Goal: Task Accomplishment & Management: Manage account settings

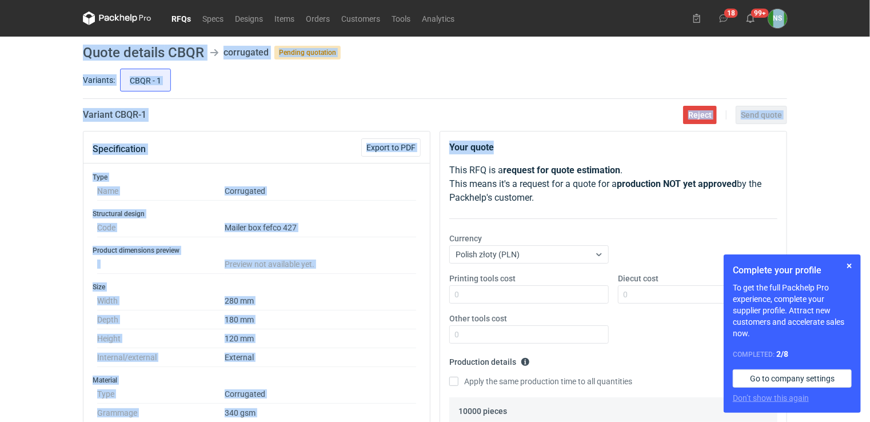
drag, startPoint x: 870, startPoint y: 77, endPoint x: 871, endPoint y: 122, distance: 45.7
click at [869, 122] on html "RFQs Specs Designs Items Orders Customers Tools Analytics 18 99+ NS [PERSON_NAM…" at bounding box center [435, 211] width 870 height 422
click at [386, 149] on span "Export to PDF" at bounding box center [390, 147] width 49 height 8
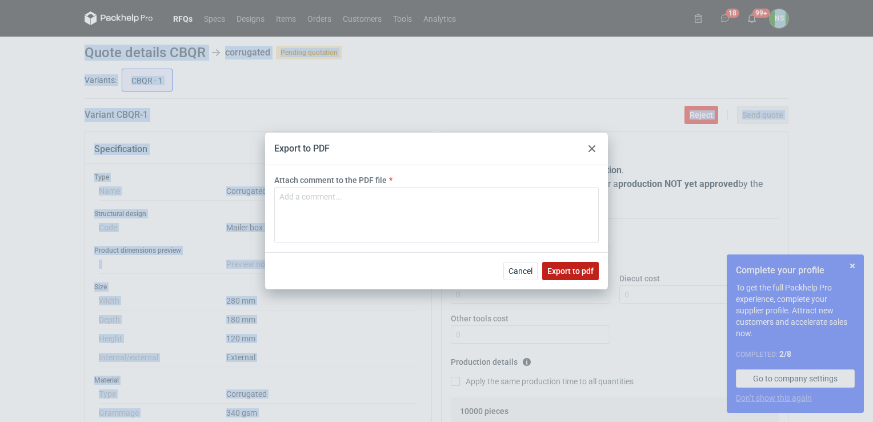
drag, startPoint x: 562, startPoint y: 271, endPoint x: 266, endPoint y: 177, distance: 310.4
click at [562, 271] on span "Export to pdf" at bounding box center [570, 271] width 46 height 8
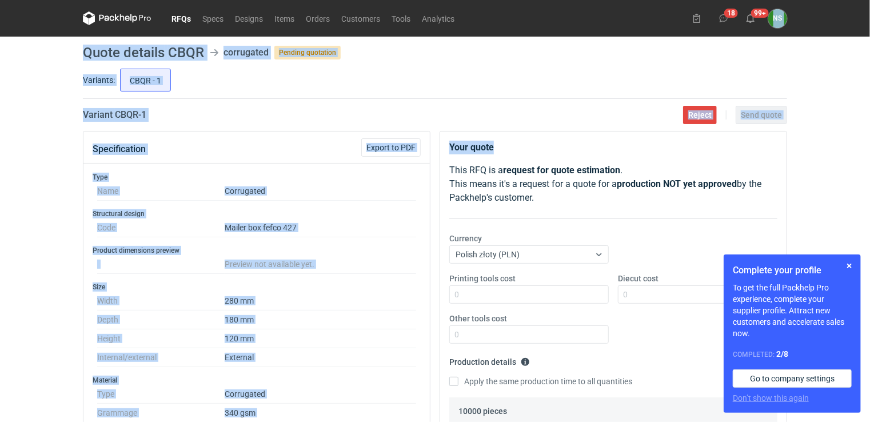
click at [185, 15] on link "RFQs" at bounding box center [181, 18] width 31 height 14
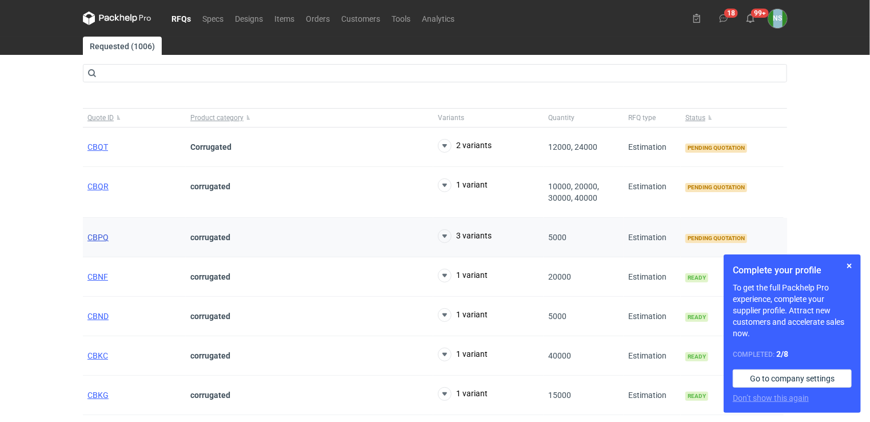
click at [92, 238] on span "CBPQ" at bounding box center [97, 237] width 21 height 9
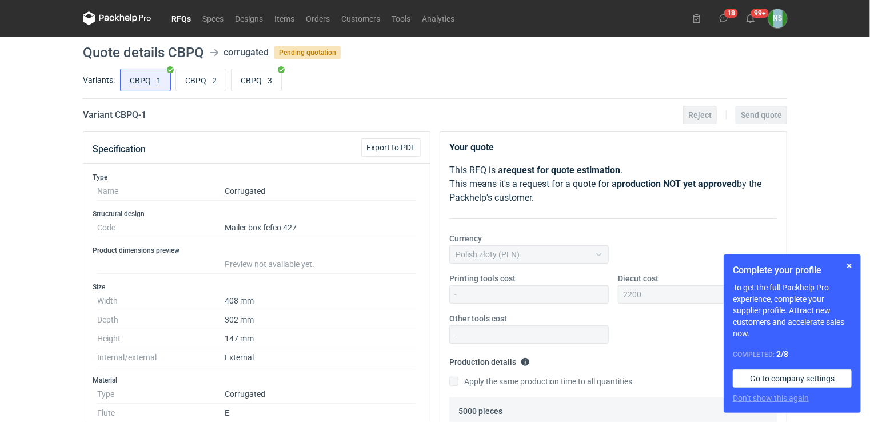
scroll to position [208, 0]
click at [170, 18] on link "RFQs" at bounding box center [181, 18] width 31 height 14
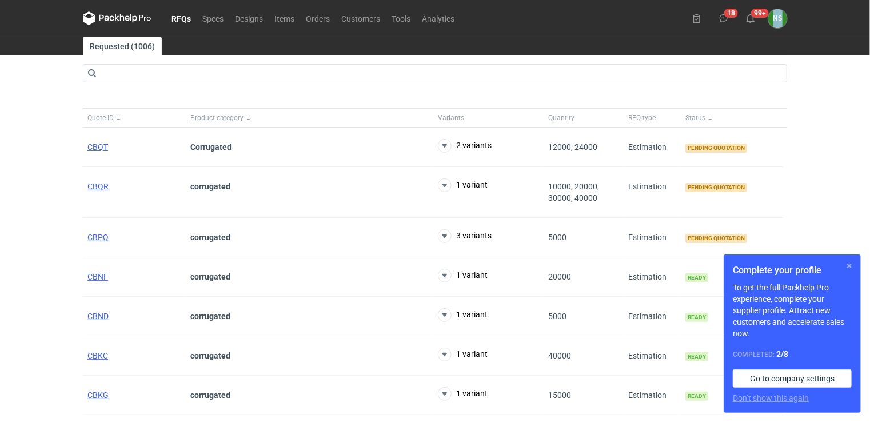
click at [853, 267] on button "button" at bounding box center [849, 266] width 14 height 14
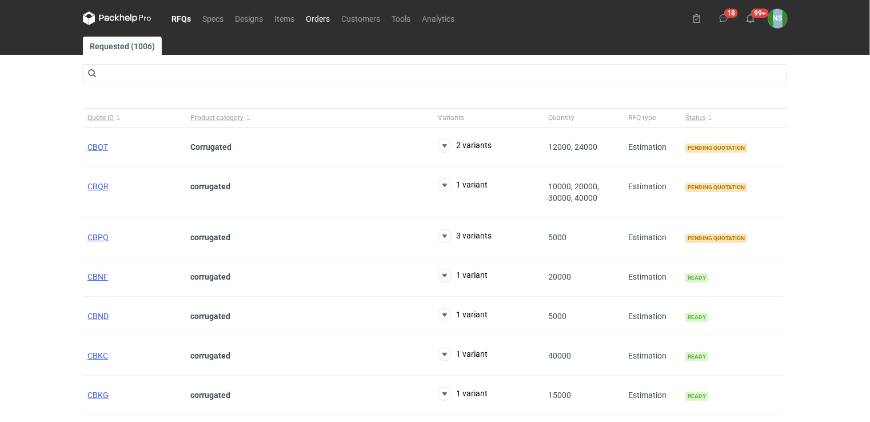
click at [323, 15] on link "Orders" at bounding box center [317, 18] width 35 height 14
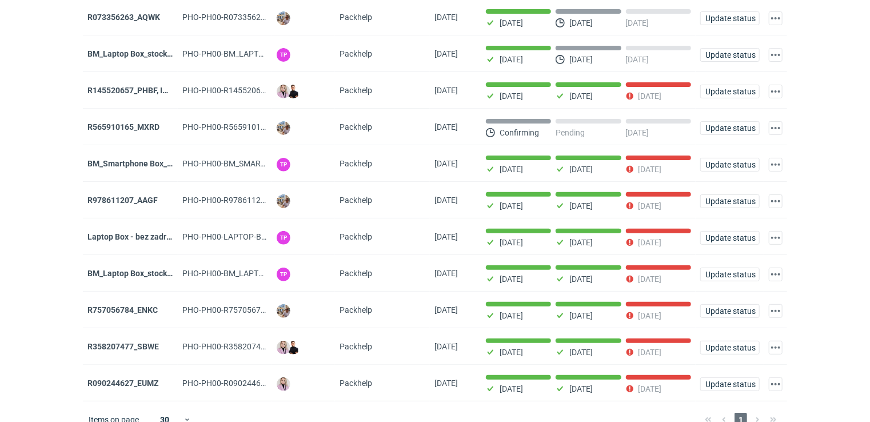
scroll to position [121, 0]
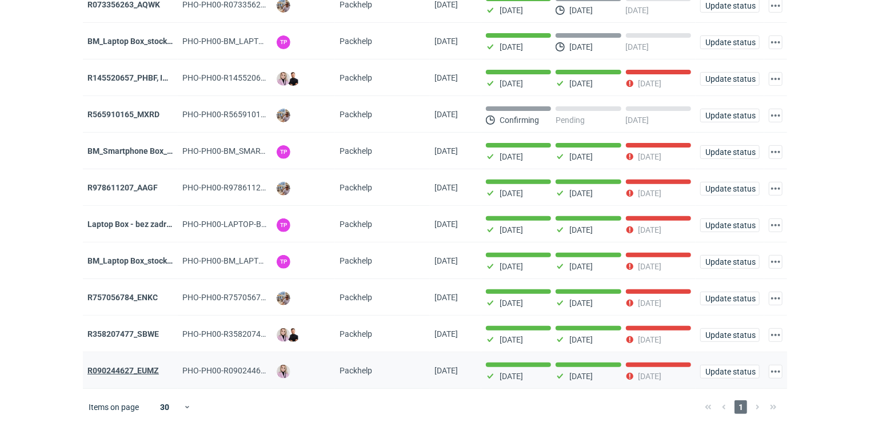
click at [123, 367] on strong "R090244627_EUMZ" at bounding box center [122, 370] width 71 height 9
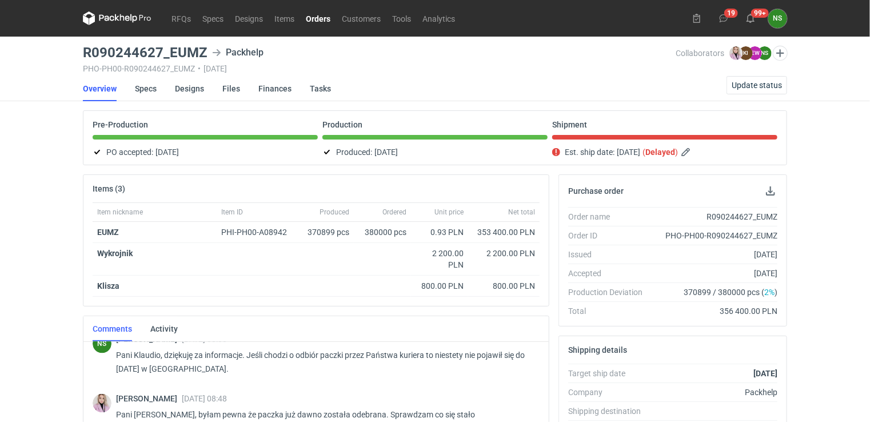
click at [313, 17] on link "Orders" at bounding box center [318, 18] width 36 height 14
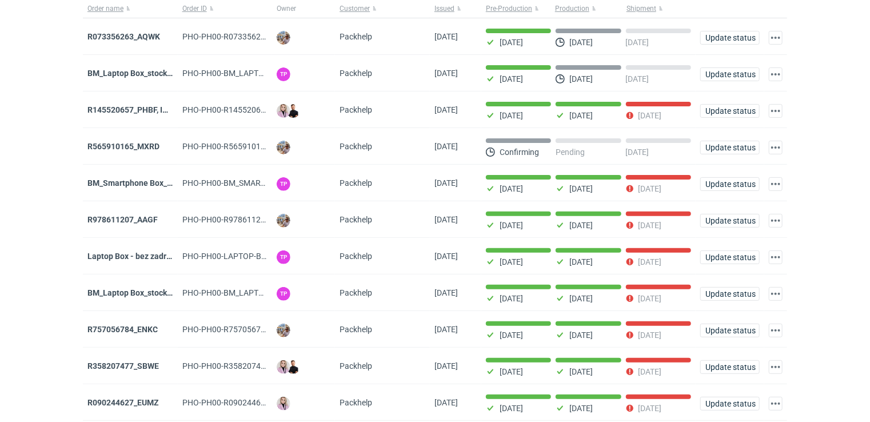
scroll to position [121, 0]
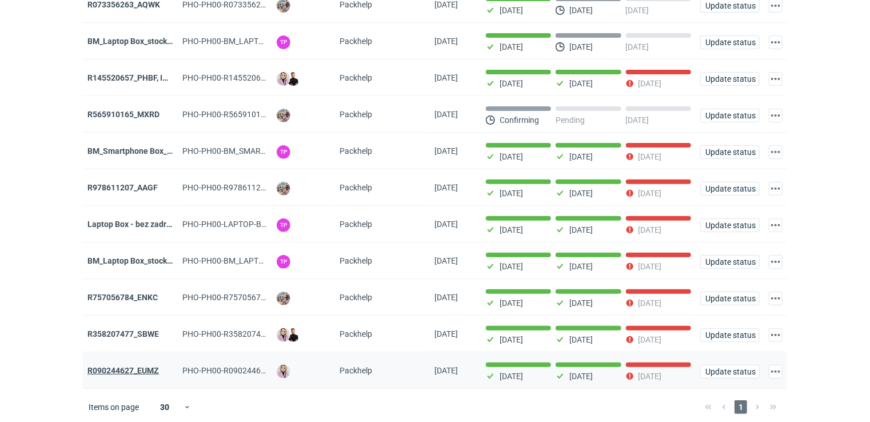
click at [133, 367] on strong "R090244627_EUMZ" at bounding box center [122, 370] width 71 height 9
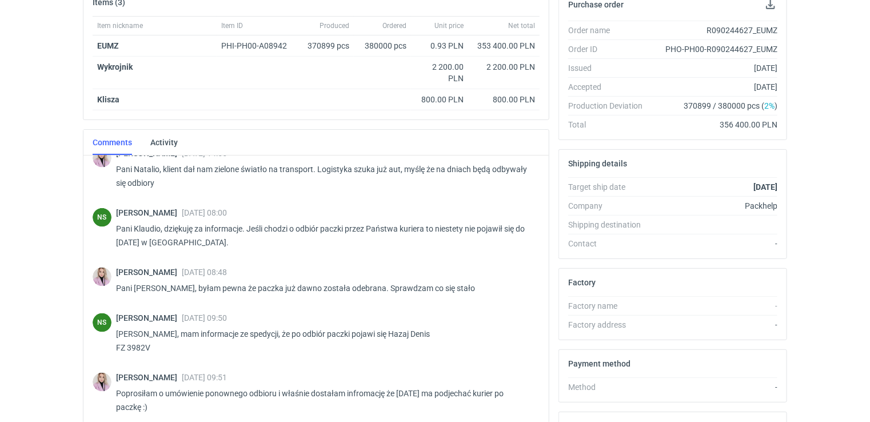
scroll to position [813, 0]
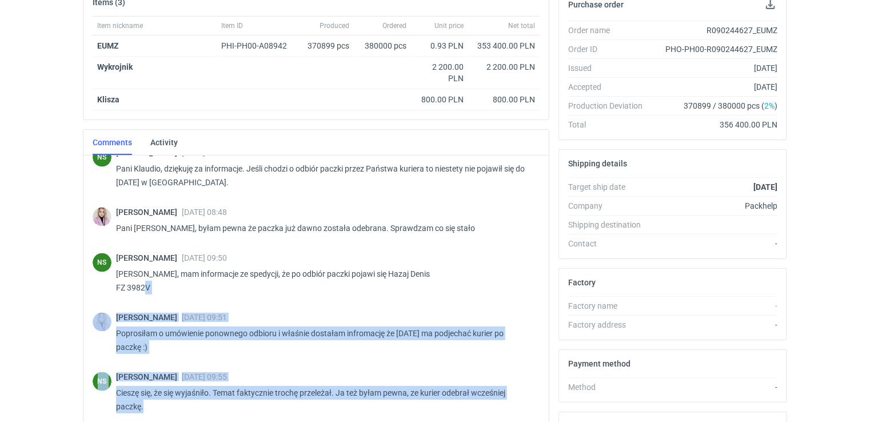
drag, startPoint x: 539, startPoint y: 403, endPoint x: 546, endPoint y: 278, distance: 125.3
click at [546, 278] on div "NS [PERSON_NAME] [DATE] 08:26 Pani Klaudio, to jest pierwsza produkcja i tak na…" at bounding box center [315, 322] width 465 height 334
drag, startPoint x: 546, startPoint y: 278, endPoint x: 500, endPoint y: 293, distance: 48.6
click at [500, 293] on div "[PERSON_NAME] [DATE] 09:50 Pani Klaudio, mam informacje ze spedycji, że po odbi…" at bounding box center [323, 276] width 414 height 46
click at [479, 306] on div "[PERSON_NAME] [DATE] 09:51 Poprosiłam o umówienie ponownego odbioru i właśnie d…" at bounding box center [316, 335] width 447 height 59
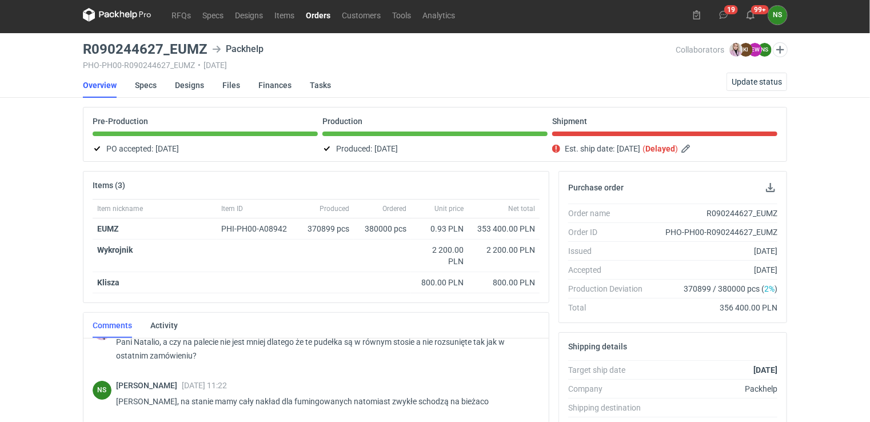
scroll to position [0, 0]
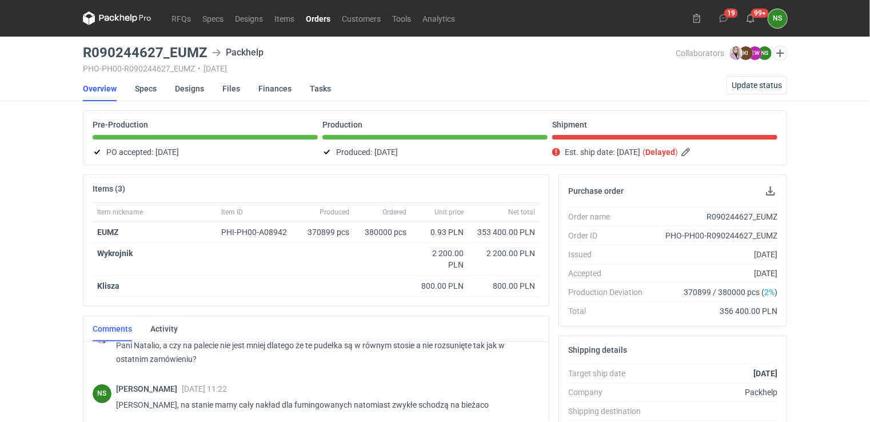
click at [776, 23] on figcaption "NS" at bounding box center [777, 18] width 19 height 19
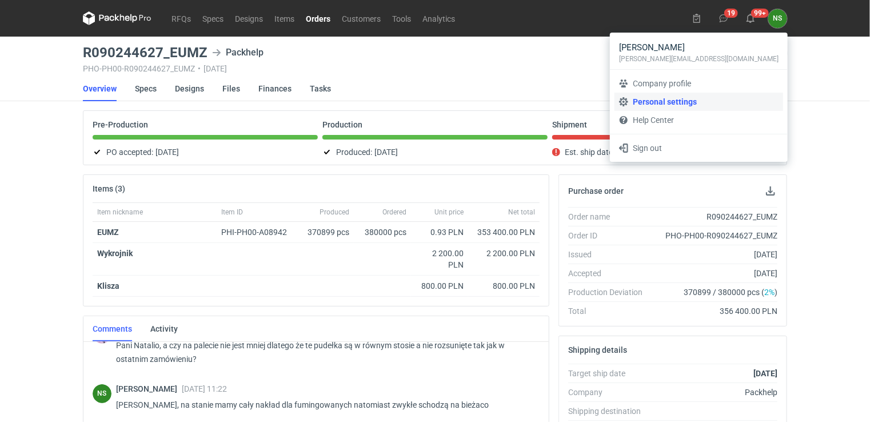
click at [704, 101] on link "Personal settings" at bounding box center [698, 102] width 169 height 18
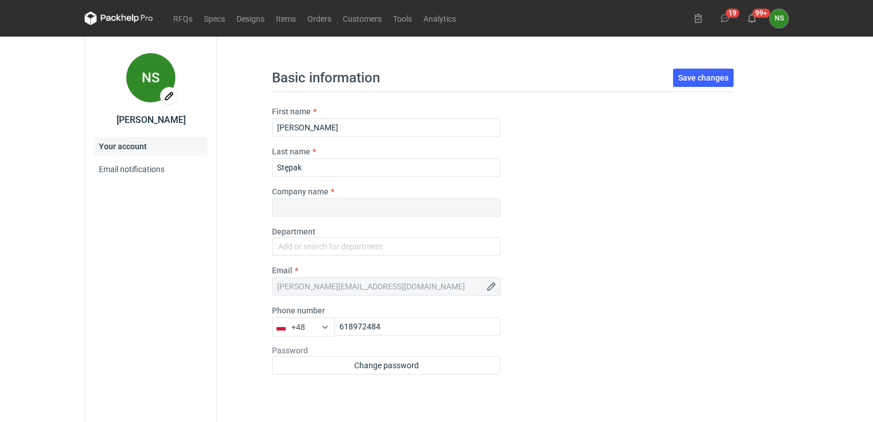
click at [130, 15] on icon at bounding box center [119, 18] width 69 height 14
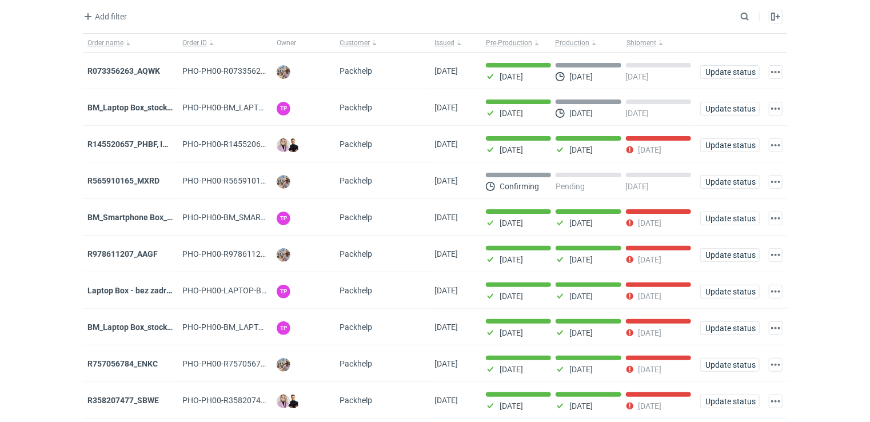
scroll to position [121, 0]
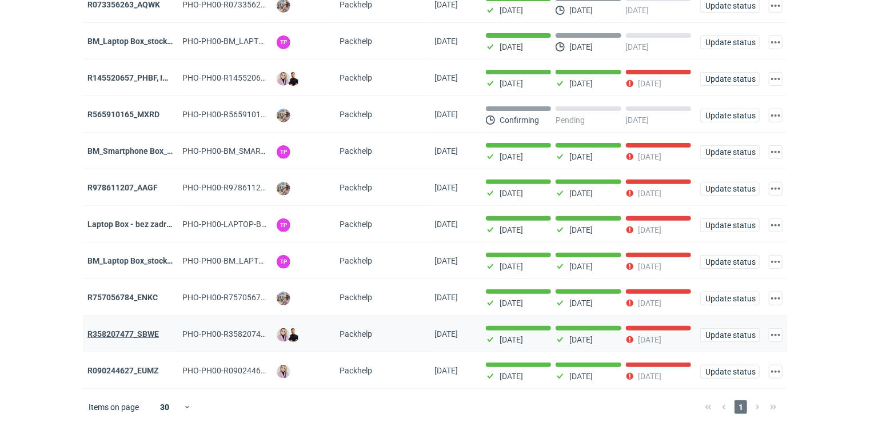
click at [139, 330] on strong "R358207477_SBWE" at bounding box center [122, 333] width 71 height 9
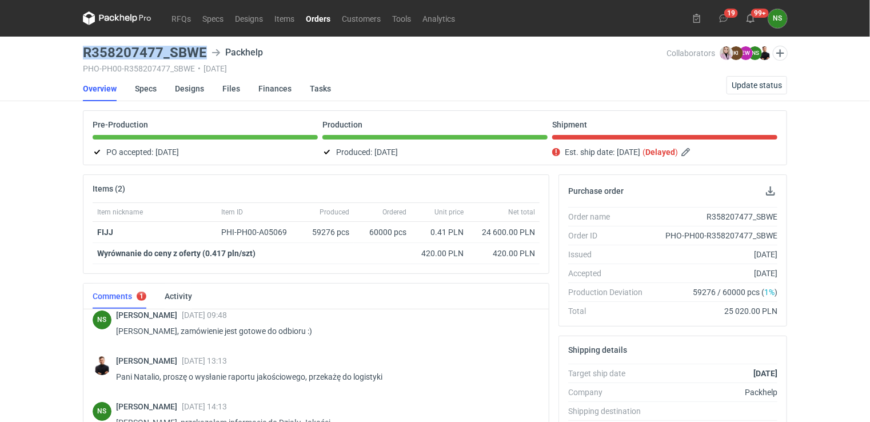
drag, startPoint x: 206, startPoint y: 49, endPoint x: 72, endPoint y: 57, distance: 134.5
click at [72, 57] on div "RFQs Specs Designs Items Orders Customers Tools Analytics 19 99+ NS [PERSON_NAM…" at bounding box center [435, 211] width 870 height 422
copy h3 "R358207477_SBWE"
drag, startPoint x: 318, startPoint y: 13, endPoint x: 323, endPoint y: 29, distance: 16.8
click at [318, 13] on link "Orders" at bounding box center [318, 18] width 36 height 14
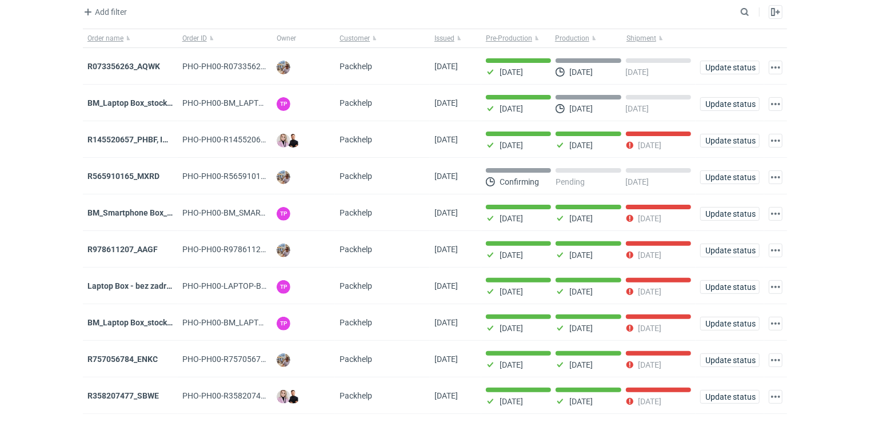
scroll to position [121, 0]
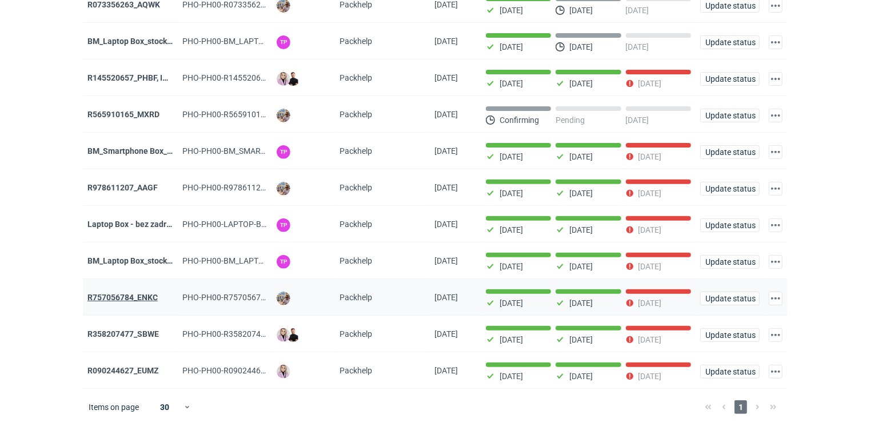
click at [137, 295] on strong "R757056784_ENKC" at bounding box center [122, 297] width 70 height 9
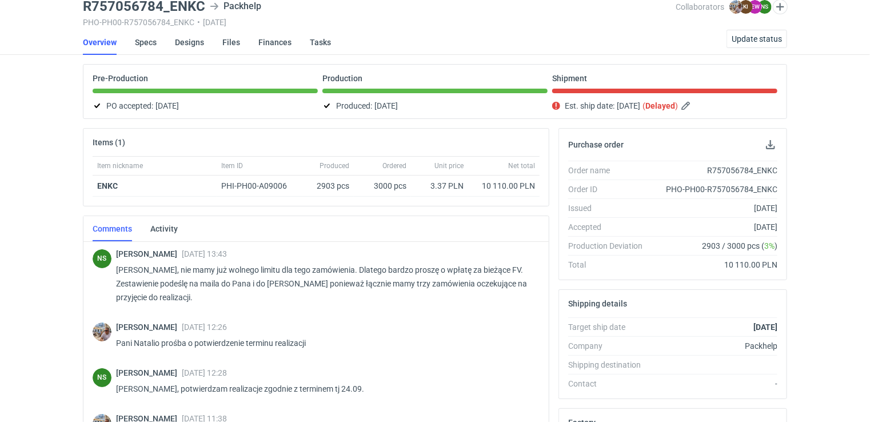
scroll to position [119, 0]
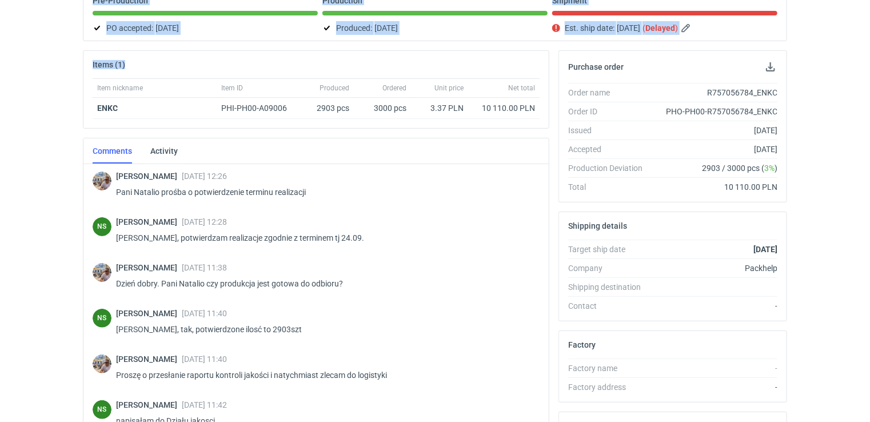
drag, startPoint x: 198, startPoint y: 49, endPoint x: 191, endPoint y: 47, distance: 7.2
click at [191, 47] on div "Pre-Production PO accepted: [DATE] Production Produced: [DATE] Shipment Est. sh…" at bounding box center [435, 279] width 704 height 587
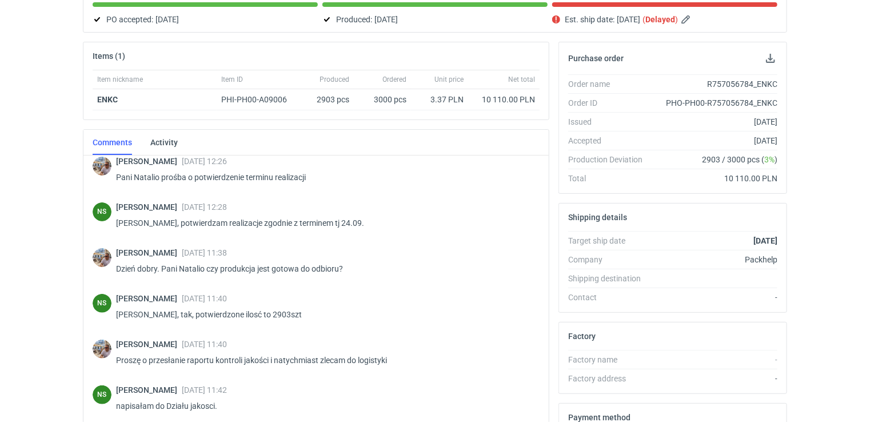
drag, startPoint x: 850, startPoint y: 88, endPoint x: 864, endPoint y: 106, distance: 23.2
click at [849, 87] on div "RFQs Specs Designs Items Orders Customers Tools Analytics 19 99+ NS [PERSON_NAM…" at bounding box center [435, 78] width 870 height 422
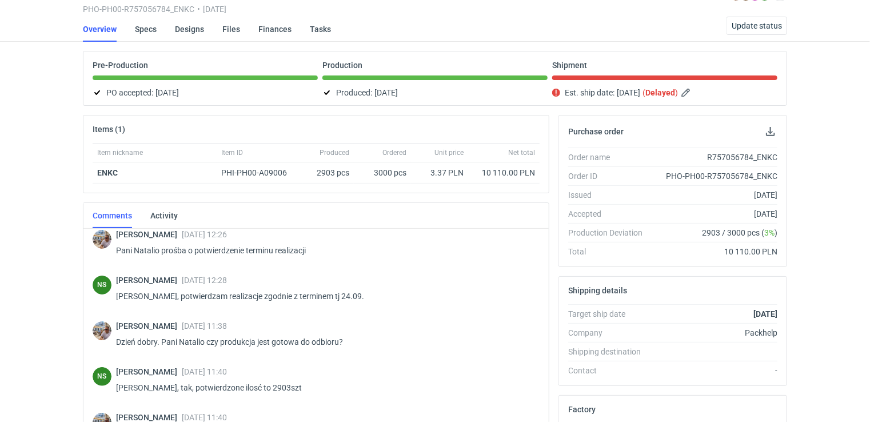
scroll to position [0, 0]
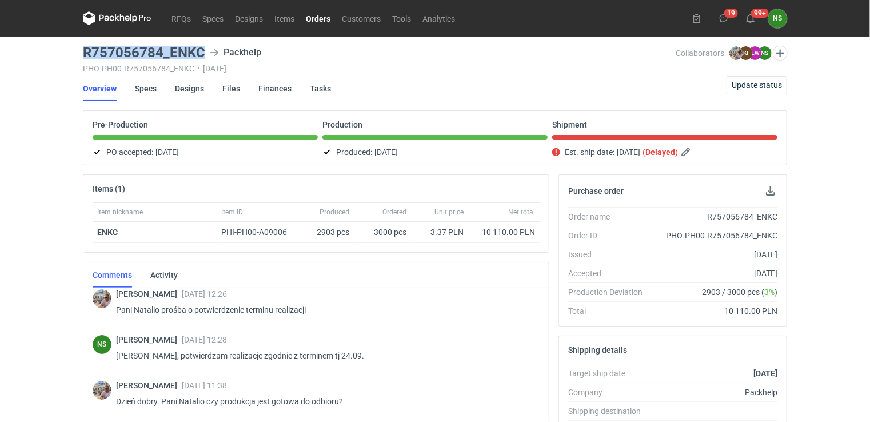
drag, startPoint x: 176, startPoint y: 53, endPoint x: 77, endPoint y: 53, distance: 98.8
click at [77, 53] on div "RFQs Specs Designs Items Orders Customers Tools Analytics 19 99+ NS [PERSON_NAM…" at bounding box center [435, 211] width 870 height 422
copy h3 "R757056784_ENKC"
click at [748, 83] on span "Update status" at bounding box center [756, 85] width 50 height 8
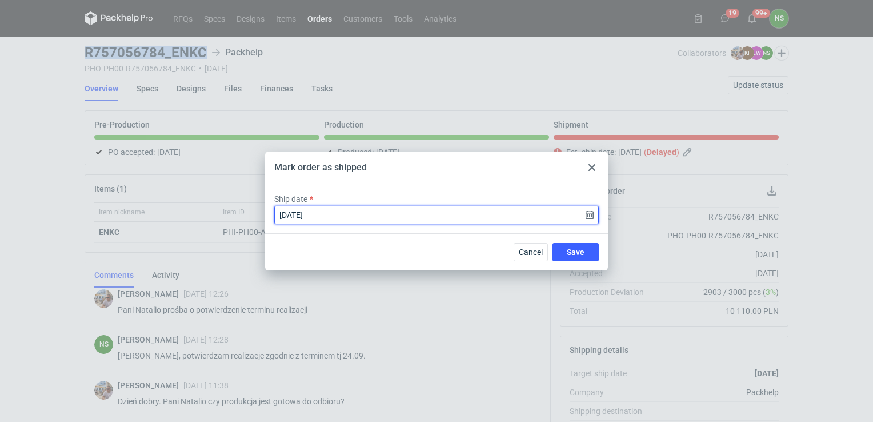
click at [590, 215] on input "[DATE]" at bounding box center [436, 215] width 324 height 18
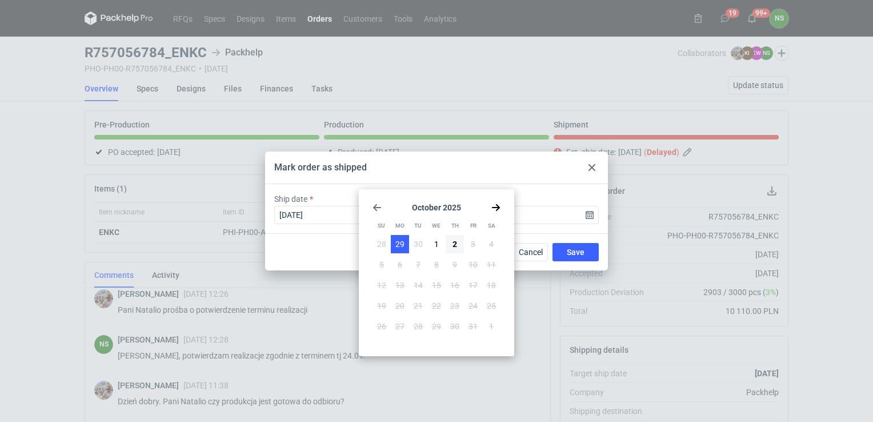
click at [400, 241] on span "29" at bounding box center [399, 243] width 9 height 11
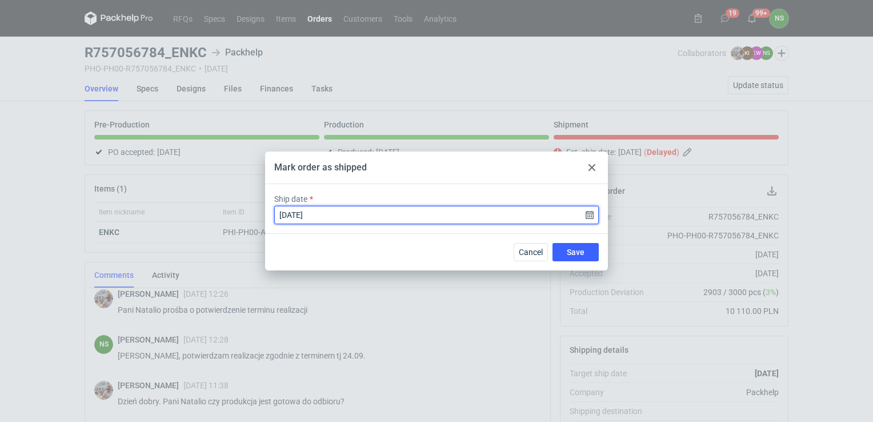
click at [590, 214] on input "[DATE]" at bounding box center [436, 215] width 324 height 18
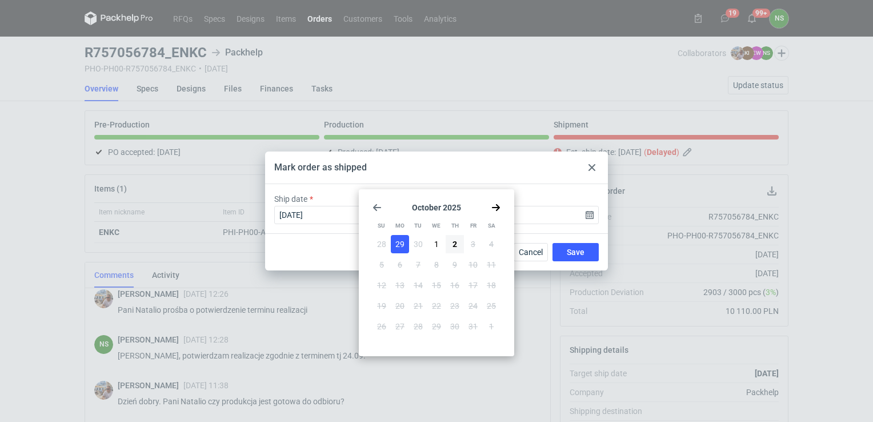
click at [375, 205] on use "Go back 1 month" at bounding box center [377, 207] width 8 height 7
click at [471, 305] on span "26" at bounding box center [472, 305] width 9 height 11
type input "[DATE]"
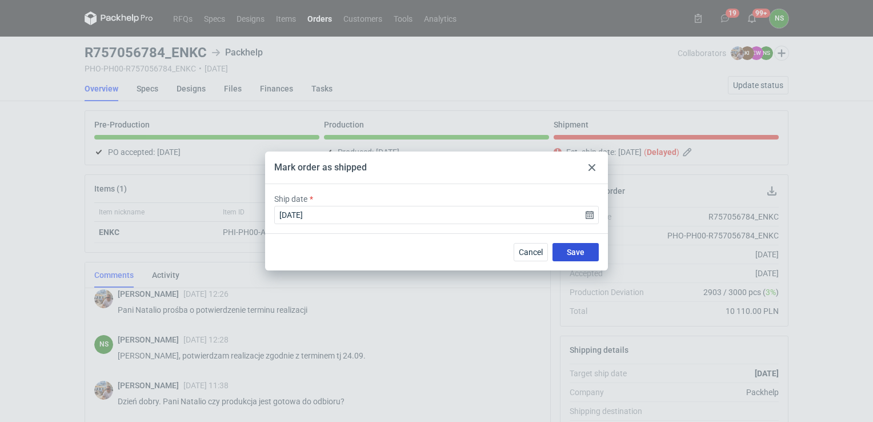
drag, startPoint x: 575, startPoint y: 250, endPoint x: 570, endPoint y: 244, distance: 8.1
click at [574, 248] on span "Save" at bounding box center [576, 252] width 18 height 8
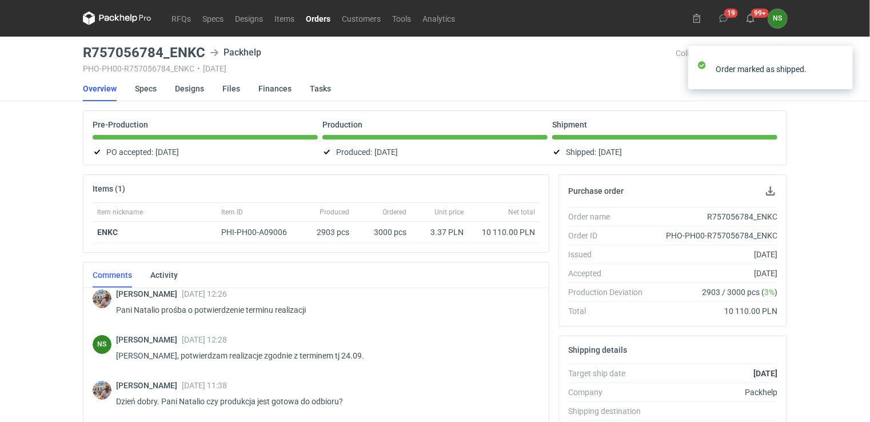
click at [312, 17] on link "Orders" at bounding box center [318, 18] width 36 height 14
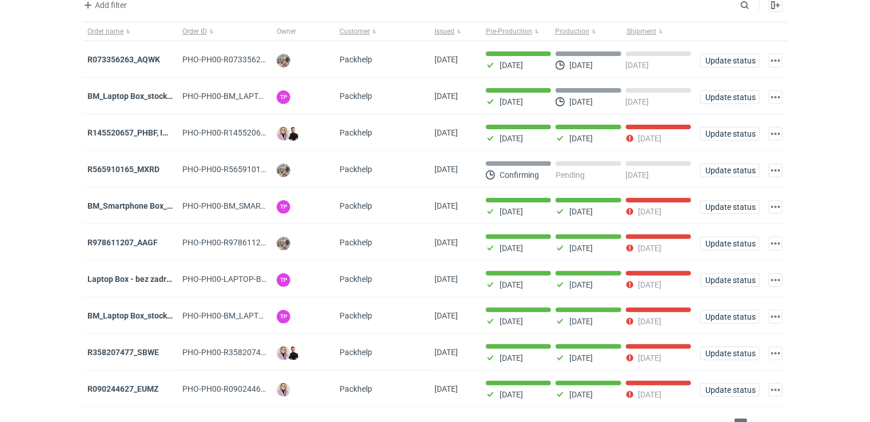
scroll to position [85, 0]
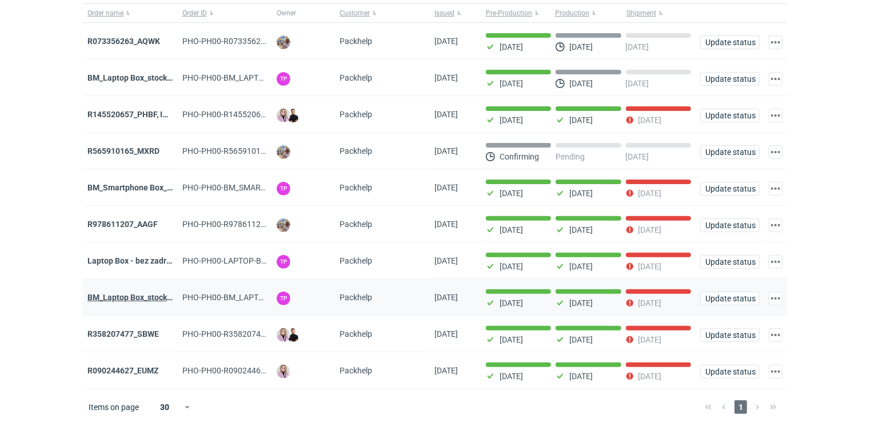
click at [136, 294] on strong "BM_Laptop Box_stock_05" at bounding box center [133, 297] width 92 height 9
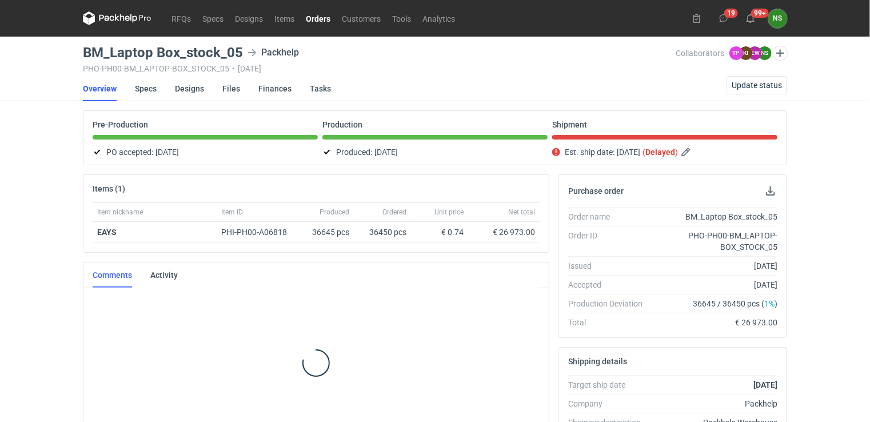
scroll to position [16, 0]
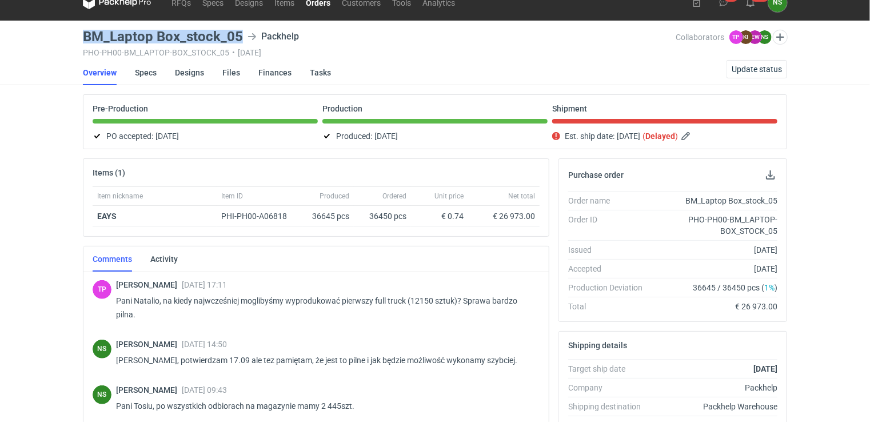
drag, startPoint x: 242, startPoint y: 34, endPoint x: 84, endPoint y: 38, distance: 157.7
click at [84, 38] on div "BM_Laptop Box_stock_05 Packhelp" at bounding box center [379, 37] width 593 height 14
copy h3 "BM_Laptop Box_stock_05"
click at [746, 69] on span "Update status" at bounding box center [756, 69] width 50 height 8
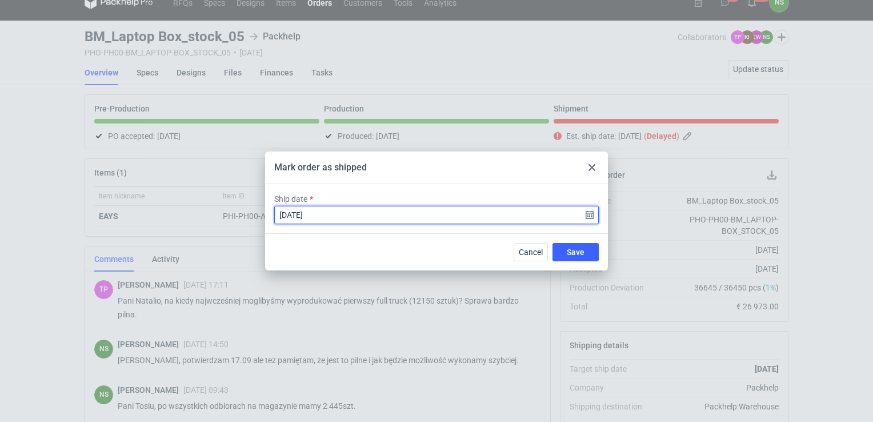
click at [587, 213] on input "[DATE]" at bounding box center [436, 215] width 324 height 18
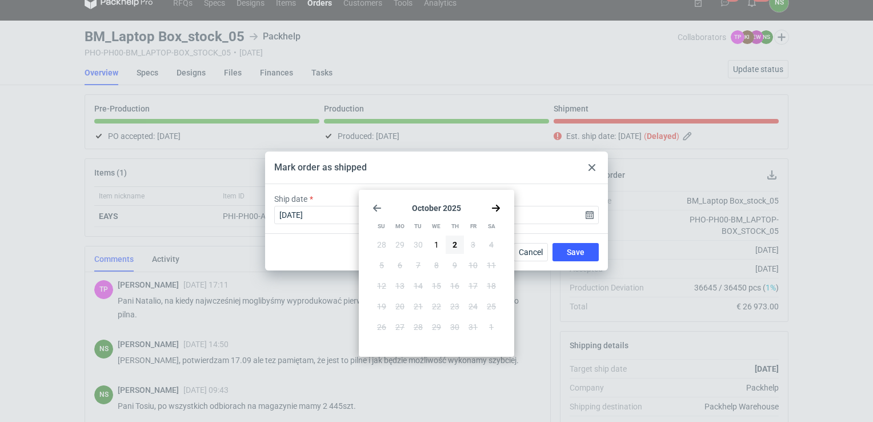
click at [378, 206] on icon "Go back 1 month" at bounding box center [376, 207] width 9 height 9
click at [438, 305] on span "24" at bounding box center [436, 306] width 9 height 11
type input "[DATE]"
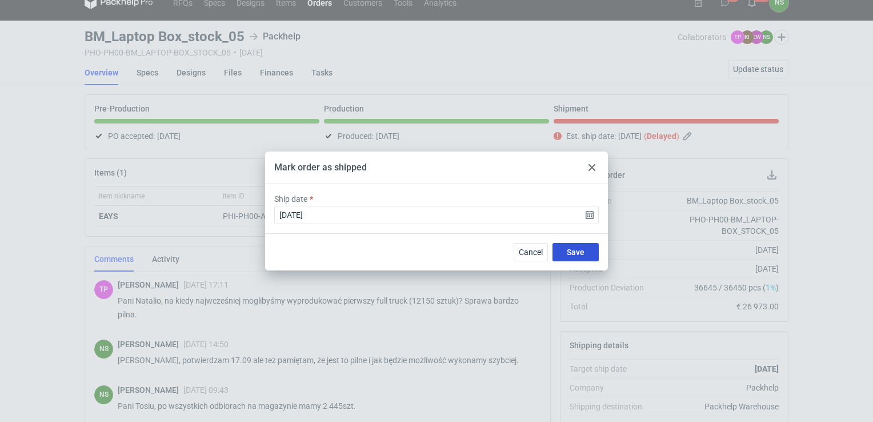
click at [574, 250] on span "Save" at bounding box center [576, 252] width 18 height 8
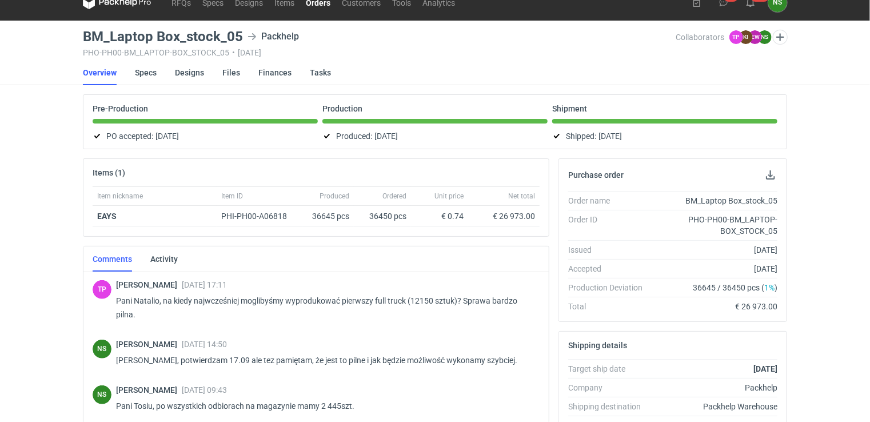
click at [315, 4] on link "Orders" at bounding box center [318, 2] width 36 height 14
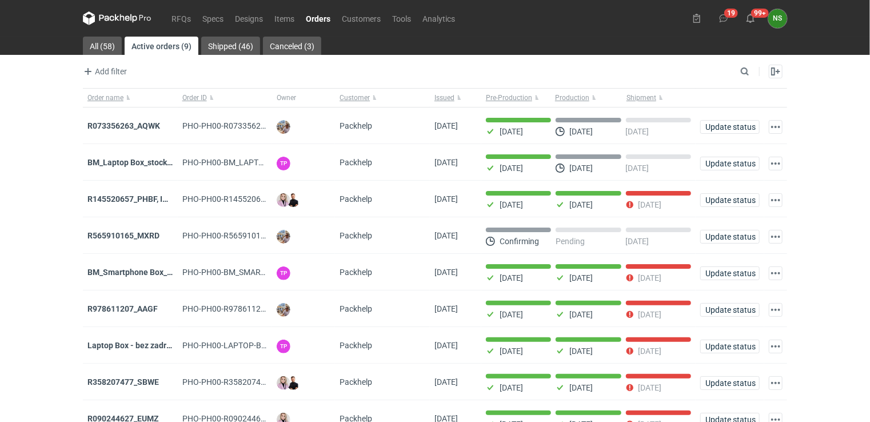
scroll to position [49, 0]
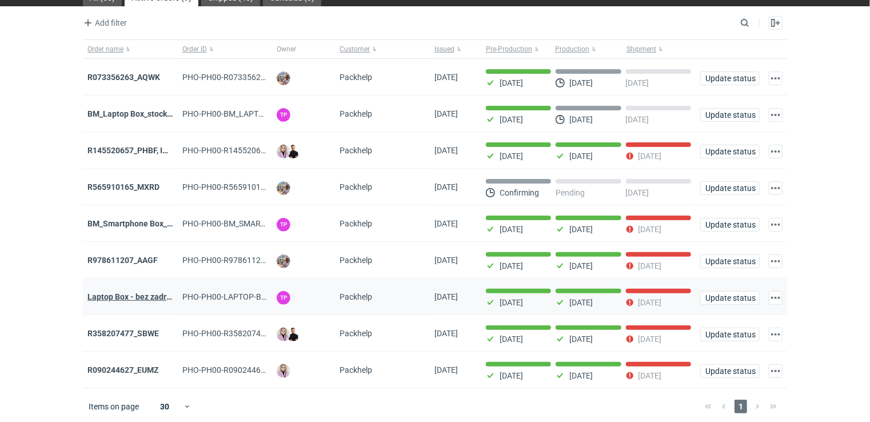
click at [142, 292] on strong "Laptop Box - bez zadruku - stock 3" at bounding box center [149, 296] width 125 height 9
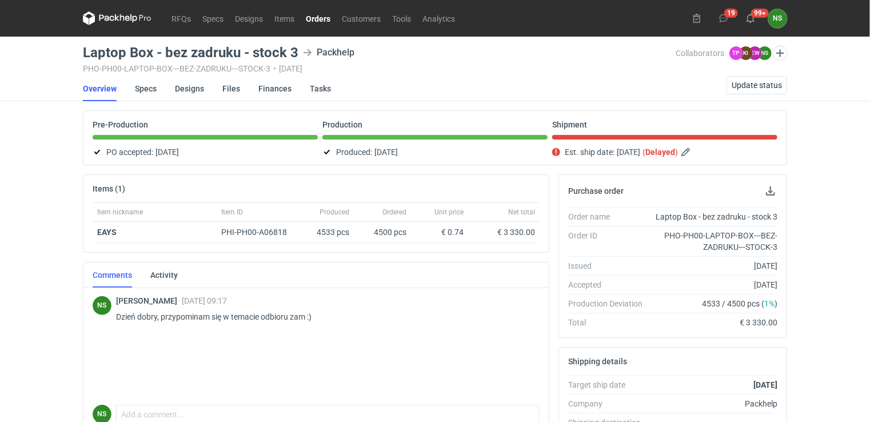
click at [327, 16] on link "Orders" at bounding box center [318, 18] width 36 height 14
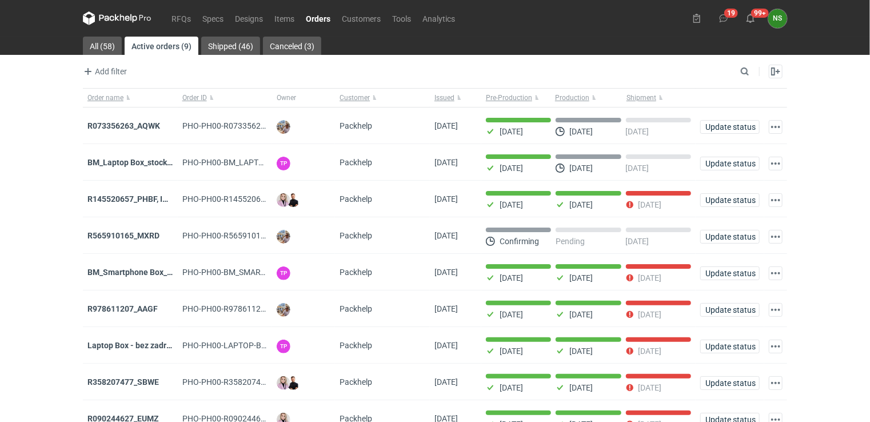
click at [130, 304] on strong "R978611207_AAGF" at bounding box center [122, 308] width 70 height 9
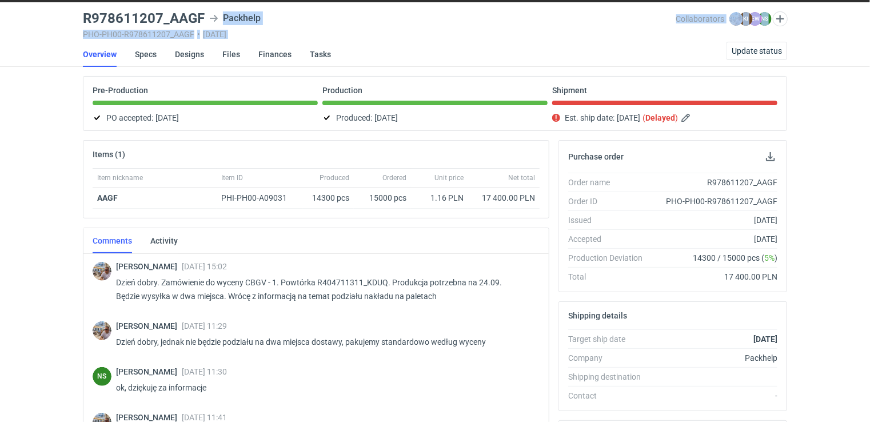
scroll to position [107, 0]
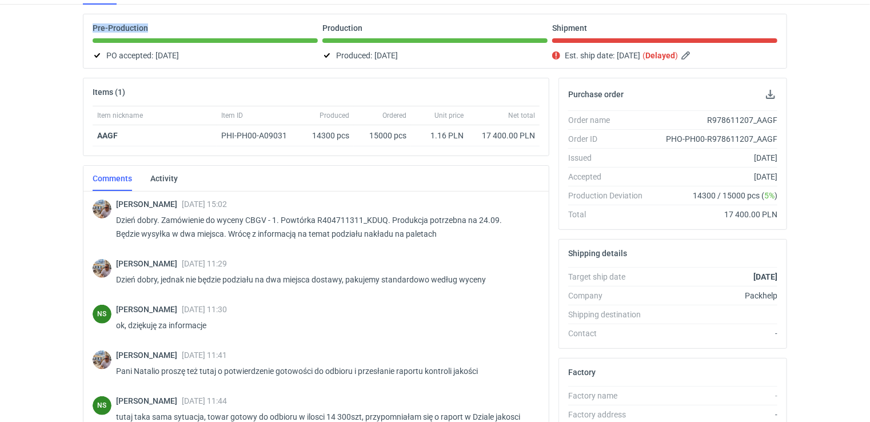
drag, startPoint x: 201, startPoint y: 50, endPoint x: 81, endPoint y: 53, distance: 120.6
click at [81, 53] on main "R978611207_AAGF Packhelp PHO-PH00-R978611207_AAGF • [DATE] Collaborators [PERSO…" at bounding box center [434, 289] width 713 height 698
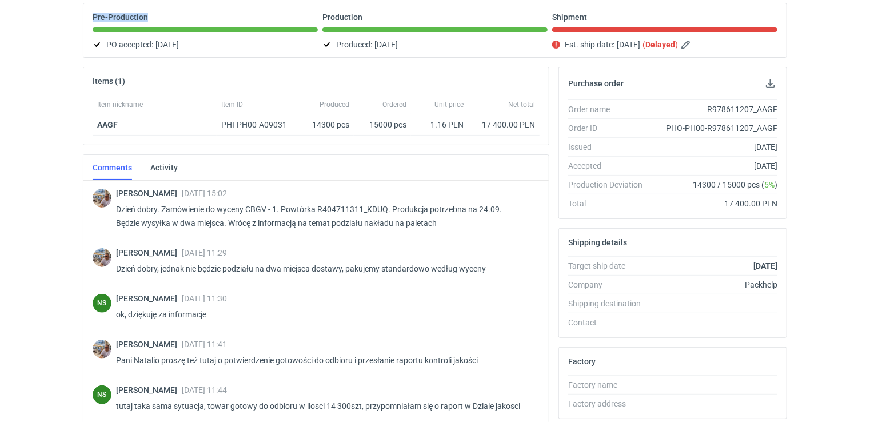
scroll to position [0, 0]
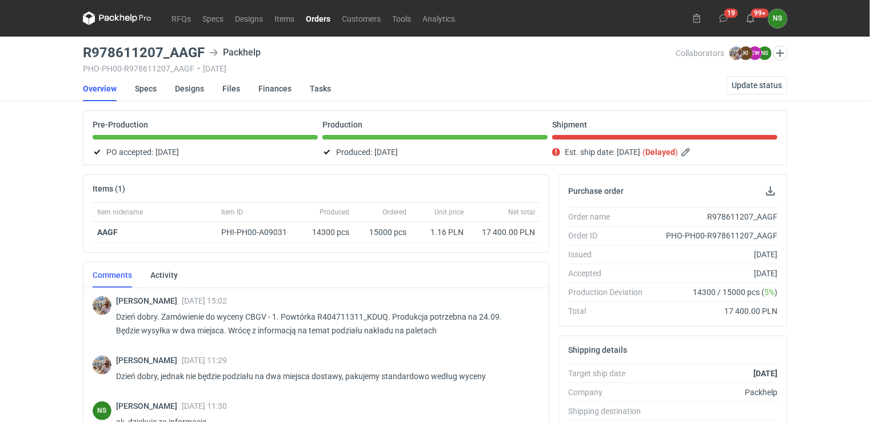
click at [186, 38] on main "R978611207_AAGF Packhelp PHO-PH00-R978611207_AAGF • [DATE] Collaborators [PERSO…" at bounding box center [434, 386] width 713 height 698
drag, startPoint x: 203, startPoint y: 47, endPoint x: 71, endPoint y: 47, distance: 132.0
click at [71, 47] on div "RFQs Specs Designs Items Orders Customers Tools Analytics 19 99+ NS [PERSON_NAM…" at bounding box center [435, 211] width 870 height 422
copy h3 "R978611207_AAGF"
click at [754, 82] on span "Update status" at bounding box center [756, 85] width 50 height 8
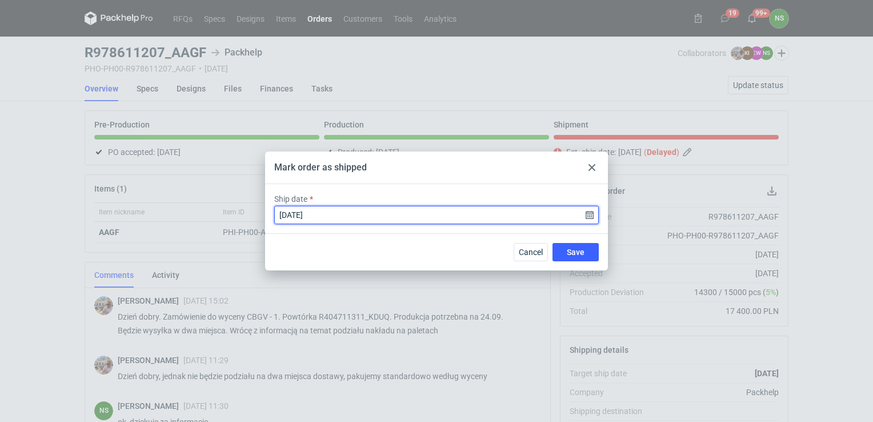
click at [591, 215] on input "[DATE]" at bounding box center [436, 215] width 324 height 18
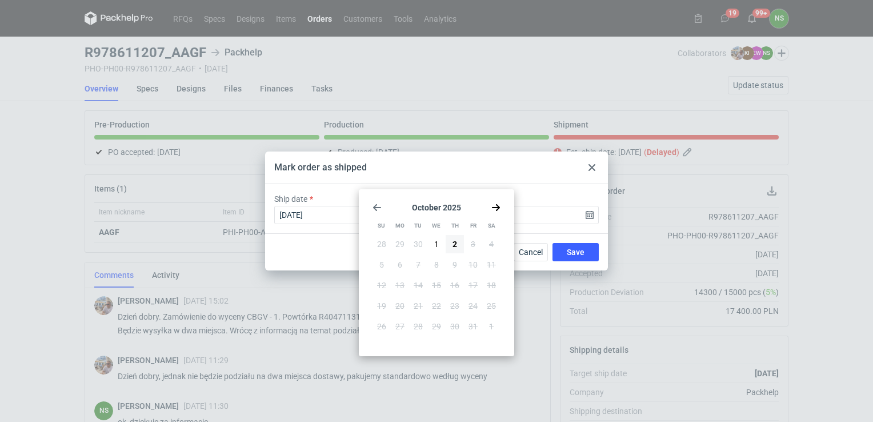
click at [378, 209] on icon "Go back 1 month" at bounding box center [376, 207] width 9 height 9
click at [475, 309] on span "26" at bounding box center [472, 305] width 9 height 11
type input "[DATE]"
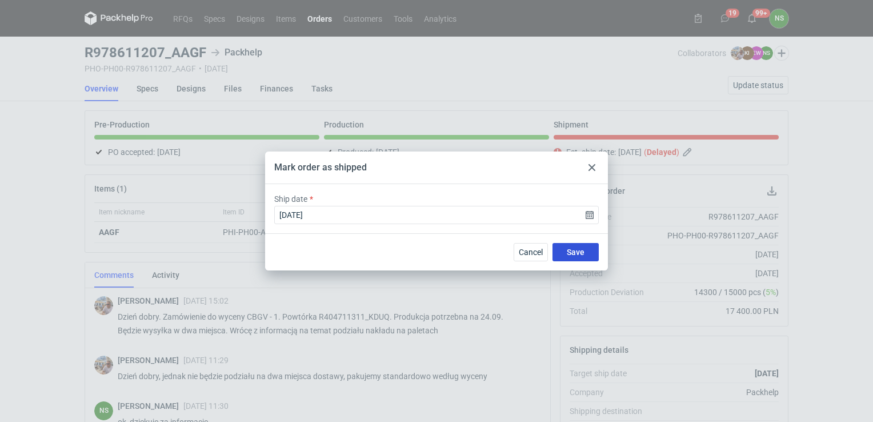
click at [576, 253] on span "Save" at bounding box center [576, 252] width 18 height 8
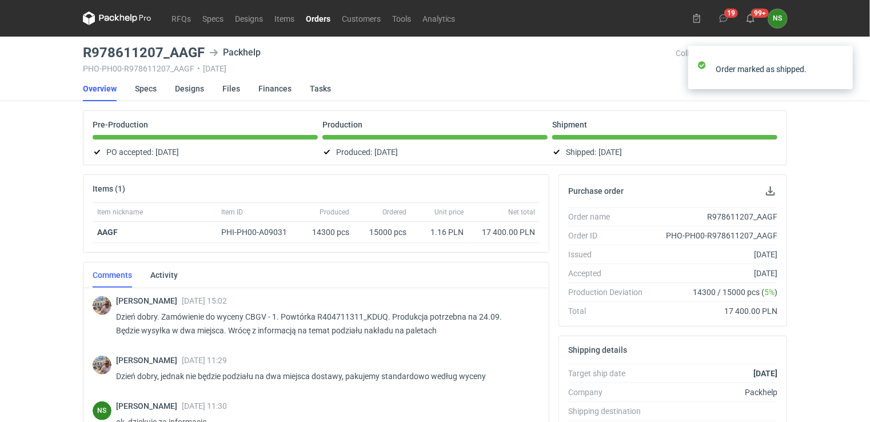
click at [314, 18] on link "Orders" at bounding box center [318, 18] width 36 height 14
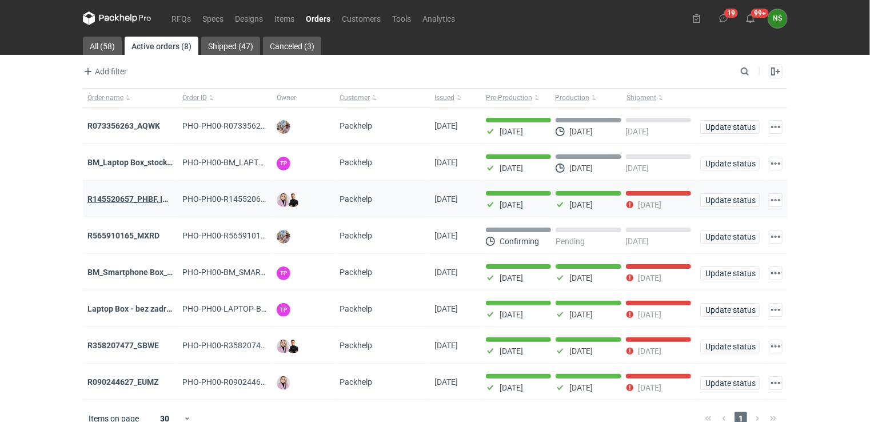
click at [121, 196] on strong "R145520657_PHBF, IDBY" at bounding box center [132, 198] width 90 height 9
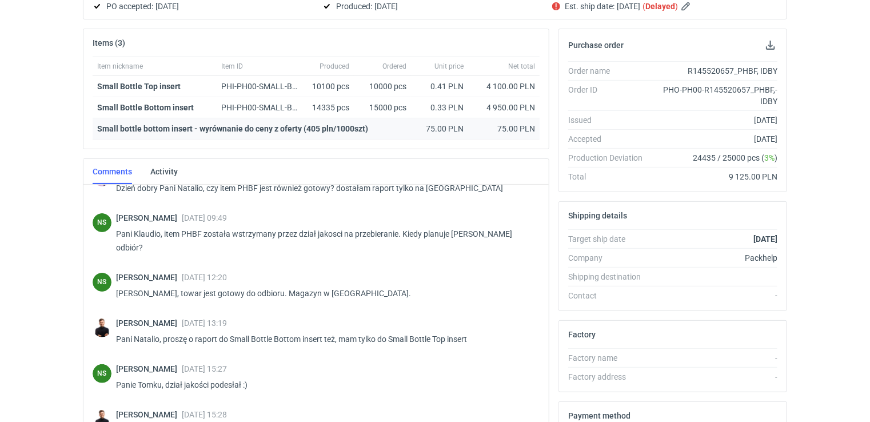
scroll to position [171, 0]
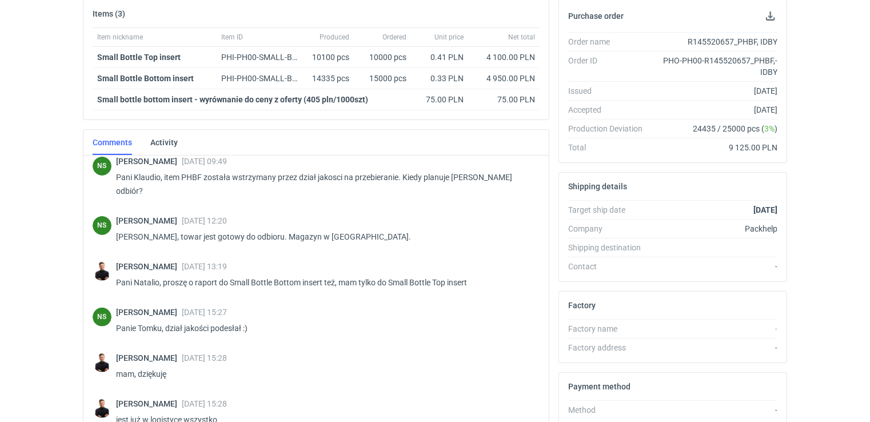
click at [850, 38] on div "RFQs Specs Designs Items Orders Customers Tools Analytics 19 99+ NS [PERSON_NAM…" at bounding box center [435, 36] width 870 height 422
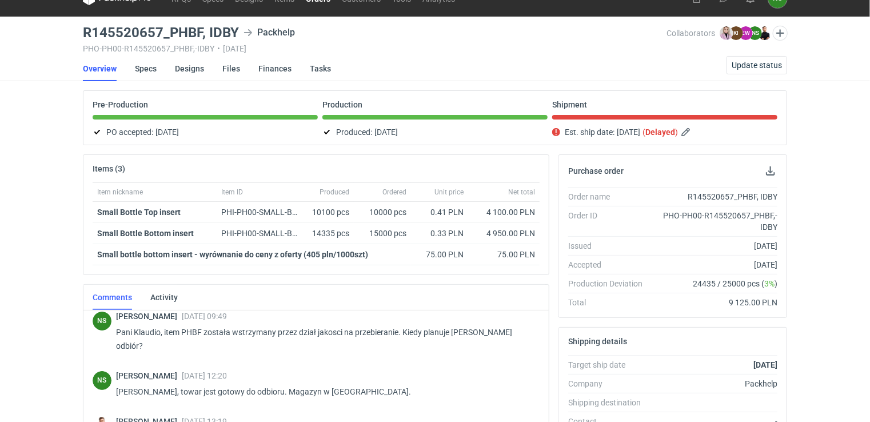
scroll to position [0, 0]
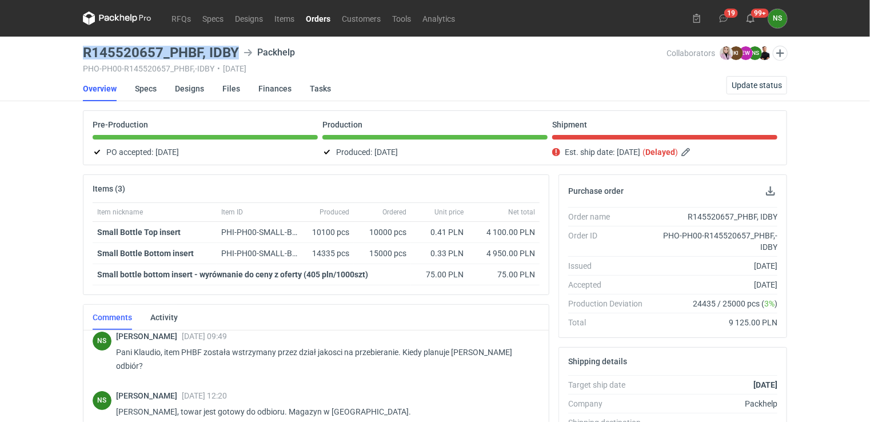
drag, startPoint x: 238, startPoint y: 53, endPoint x: 80, endPoint y: 51, distance: 157.7
click at [80, 51] on main "R145520657_PHBF, IDBY Packhelp PHO-PH00-R145520657_PHBF,-IDBY • [DATE] Collabor…" at bounding box center [434, 391] width 713 height 709
copy h3 "R145520657_PHBF, IDBY"
click at [738, 82] on span "Update status" at bounding box center [756, 85] width 50 height 8
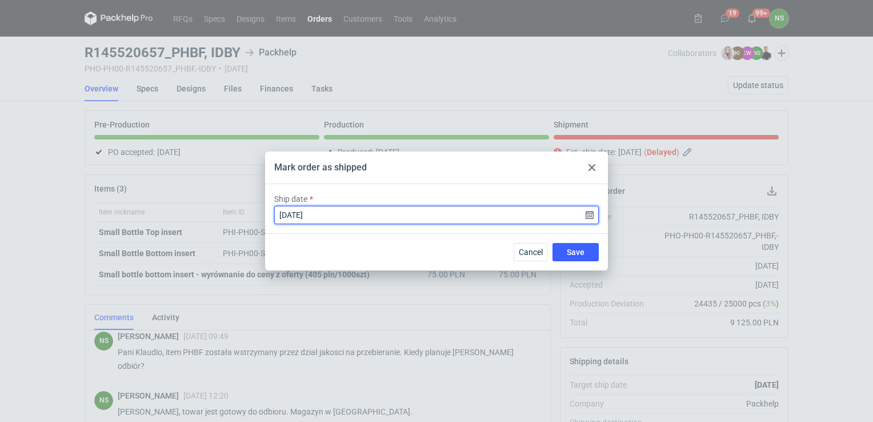
click at [588, 212] on input "[DATE]" at bounding box center [436, 215] width 324 height 18
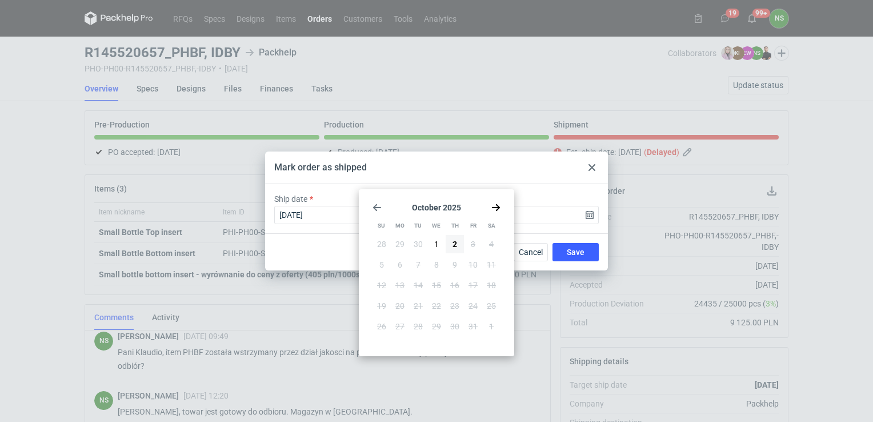
click at [421, 241] on span "30" at bounding box center [418, 243] width 9 height 11
type input "[DATE]"
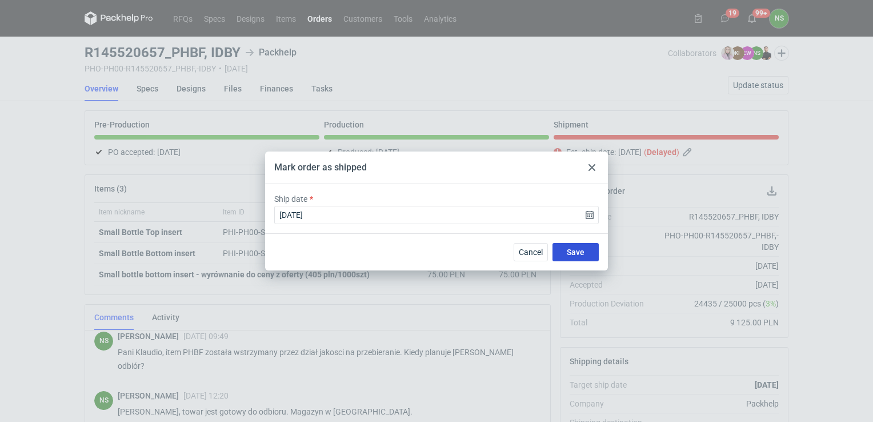
click at [573, 251] on span "Save" at bounding box center [576, 252] width 18 height 8
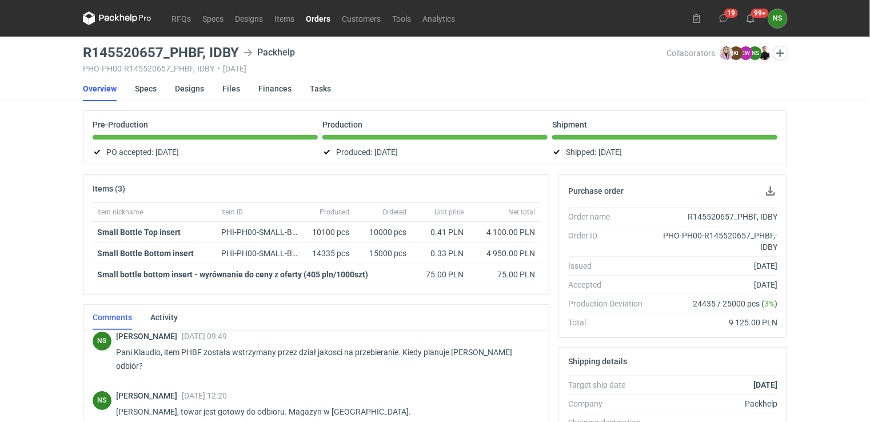
click at [315, 16] on link "Orders" at bounding box center [318, 18] width 36 height 14
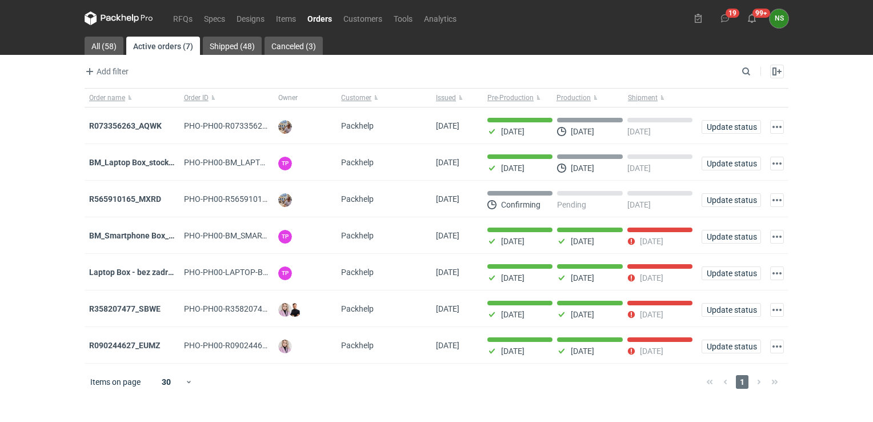
click at [151, 231] on strong "BM_Smartphone Box_stock_06" at bounding box center [144, 235] width 111 height 9
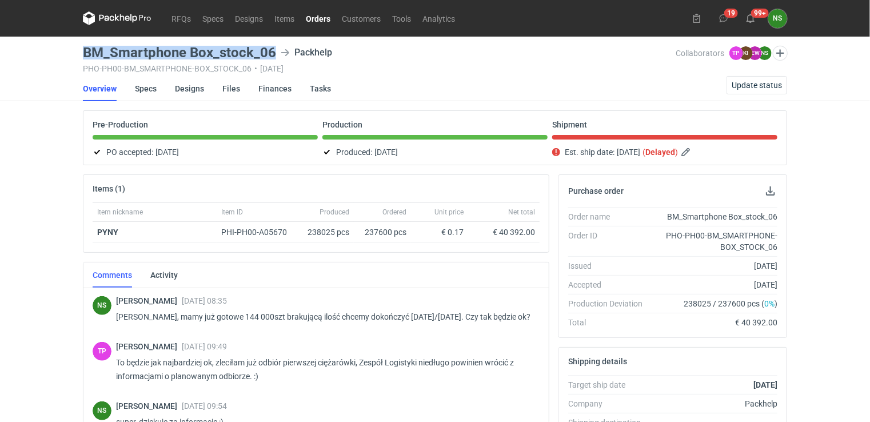
drag, startPoint x: 274, startPoint y: 50, endPoint x: 68, endPoint y: 49, distance: 205.7
click at [68, 49] on div "RFQs Specs Designs Items Orders Customers Tools Analytics 19 99+ NS [PERSON_NAM…" at bounding box center [435, 211] width 870 height 422
copy h3 "BM_Smartphone Box_stock_06"
click at [746, 83] on span "Update status" at bounding box center [756, 85] width 50 height 8
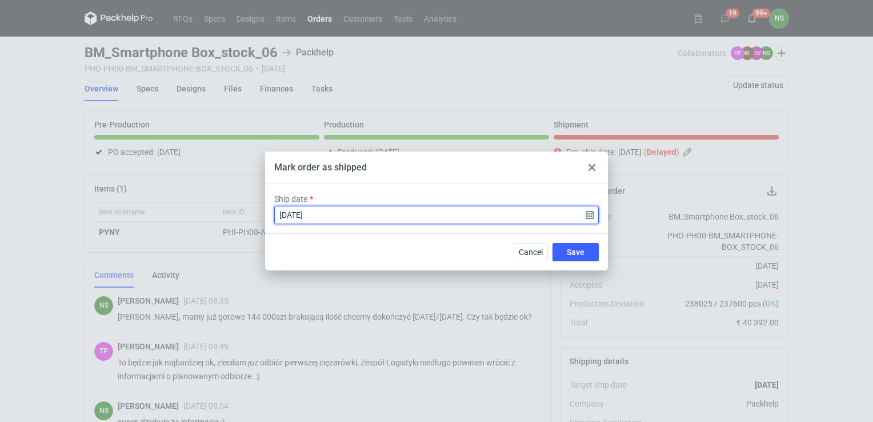
click at [591, 216] on input "[DATE]" at bounding box center [436, 215] width 324 height 18
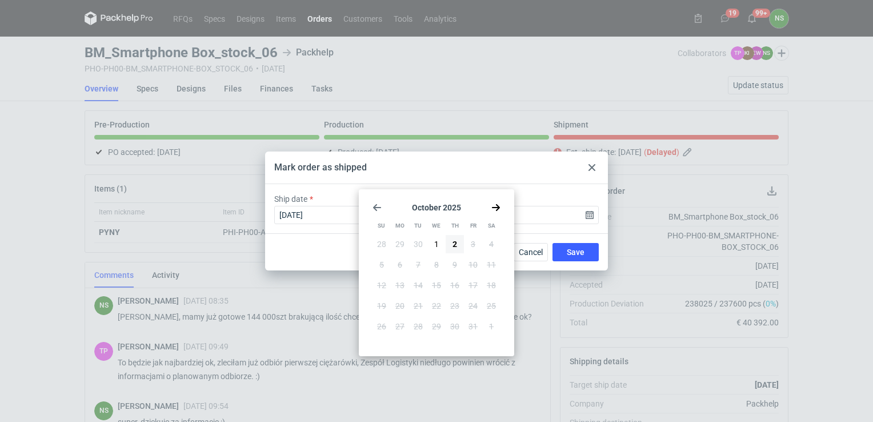
drag, startPoint x: 435, startPoint y: 241, endPoint x: 486, endPoint y: 250, distance: 51.7
click at [435, 241] on span "1" at bounding box center [436, 243] width 5 height 11
type input "[DATE]"
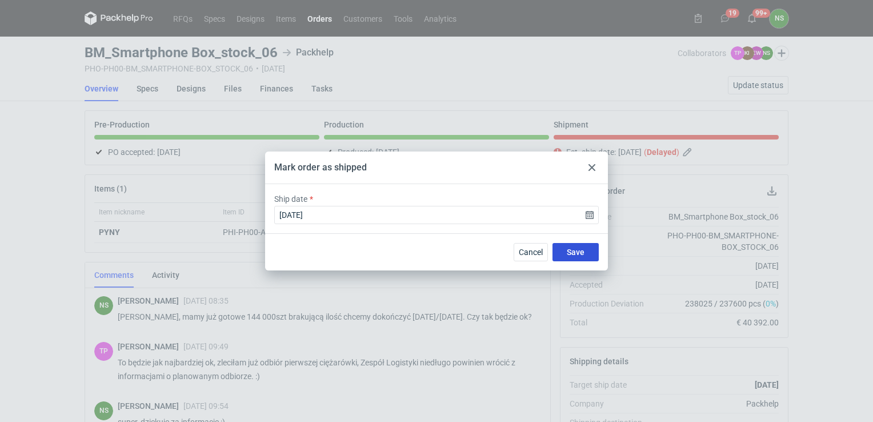
click at [571, 255] on button "Save" at bounding box center [575, 252] width 46 height 18
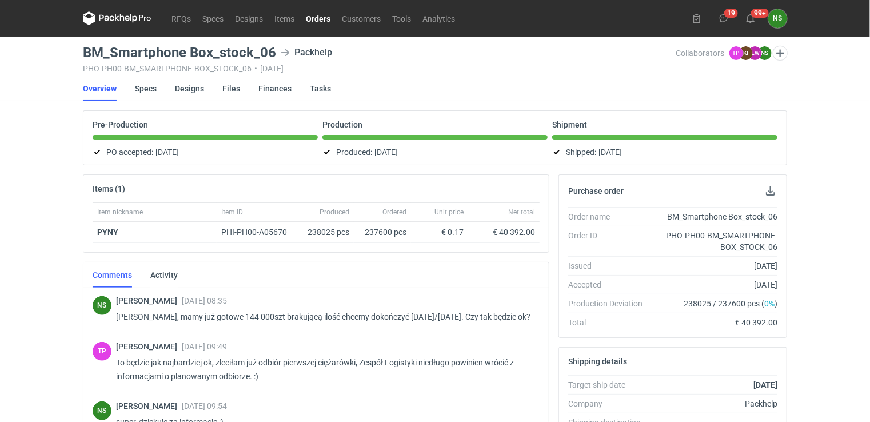
click at [318, 17] on link "Orders" at bounding box center [318, 18] width 36 height 14
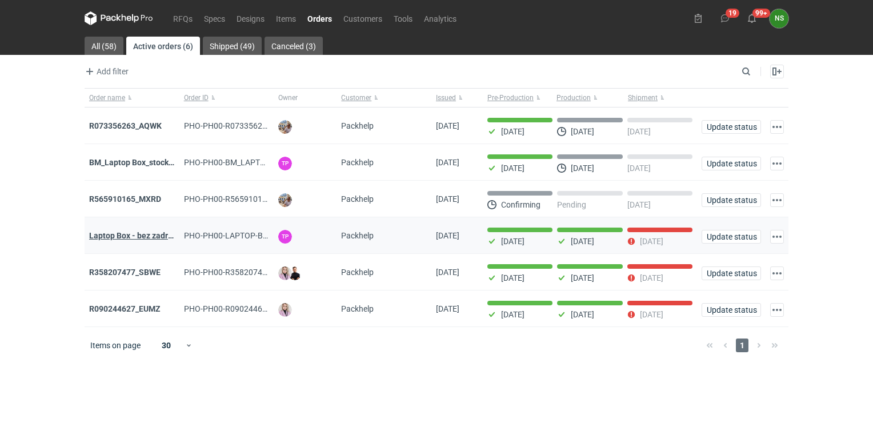
click at [126, 234] on strong "Laptop Box - bez zadruku - stock 3" at bounding box center [151, 235] width 125 height 9
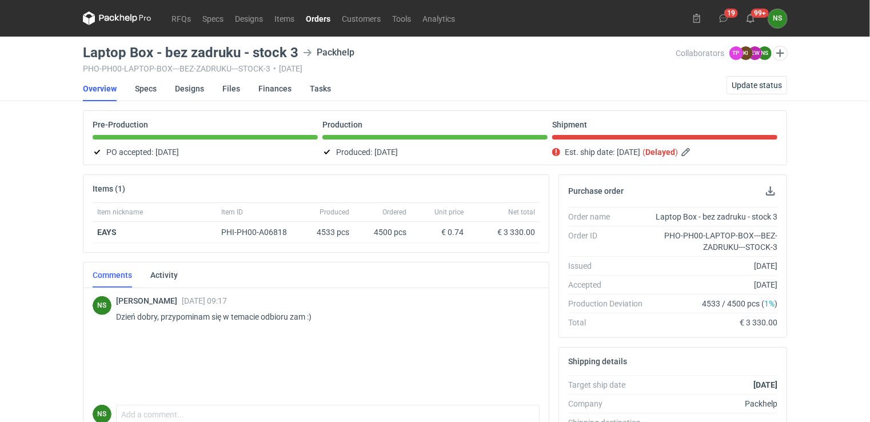
click at [315, 14] on link "Orders" at bounding box center [318, 18] width 36 height 14
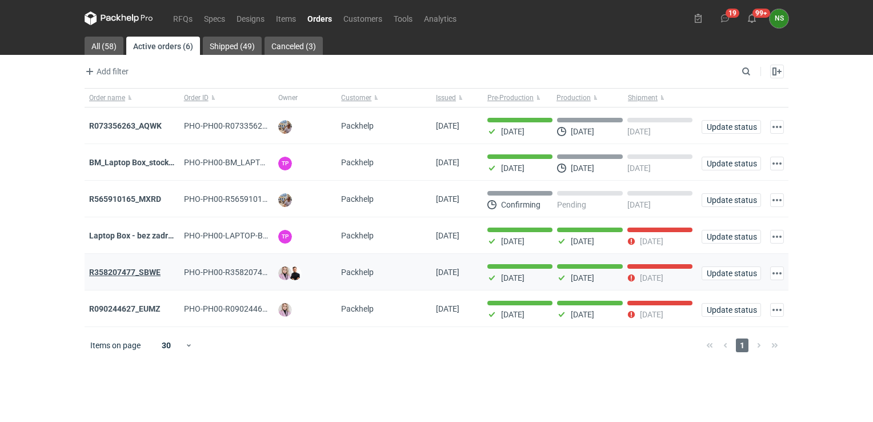
click at [137, 269] on strong "R358207477_SBWE" at bounding box center [124, 271] width 71 height 9
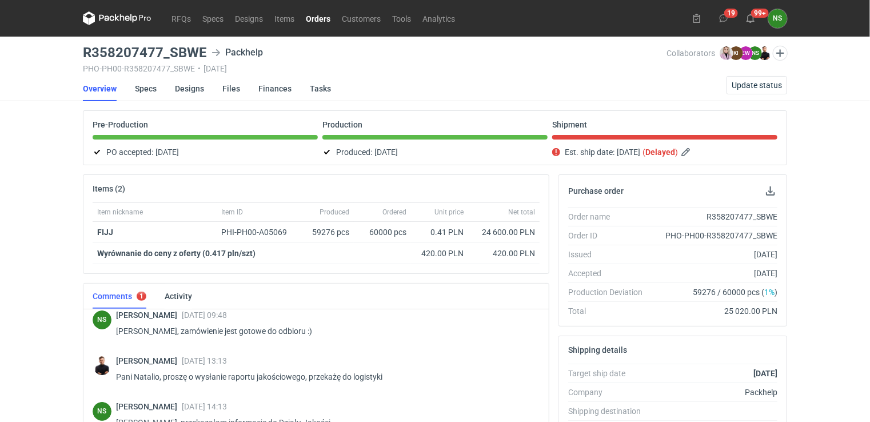
click at [312, 18] on link "Orders" at bounding box center [318, 18] width 36 height 14
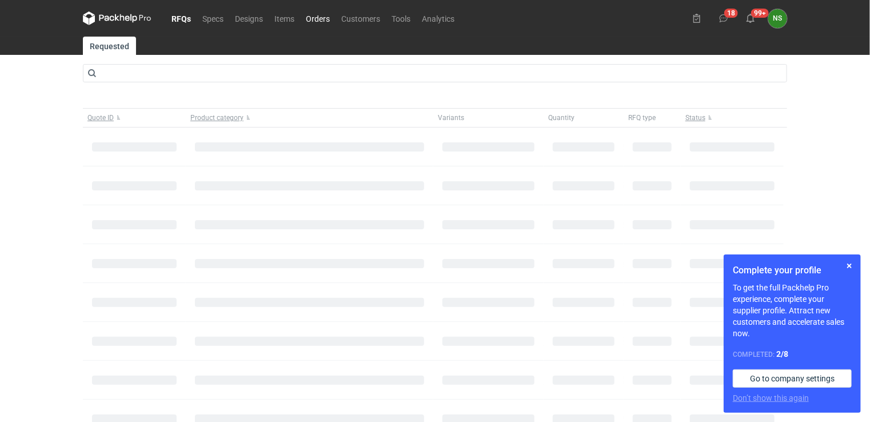
click at [320, 22] on link "Orders" at bounding box center [317, 18] width 35 height 14
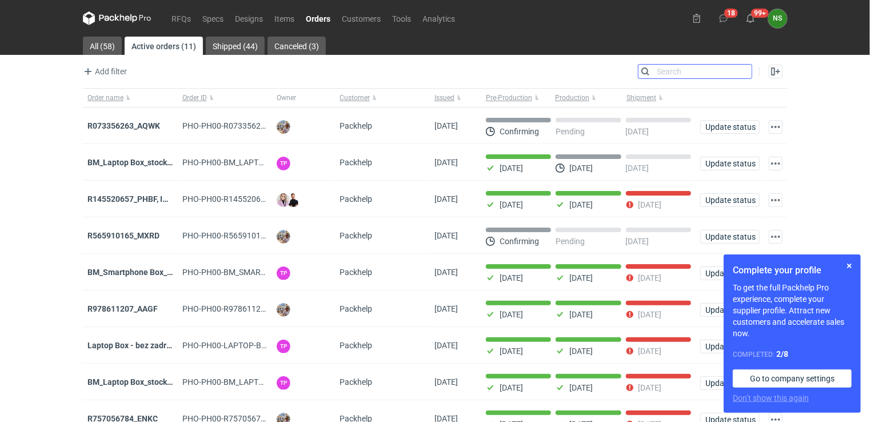
click at [743, 71] on input "Search" at bounding box center [694, 72] width 113 height 14
paste input "BM_Laptop Box_stock_06"
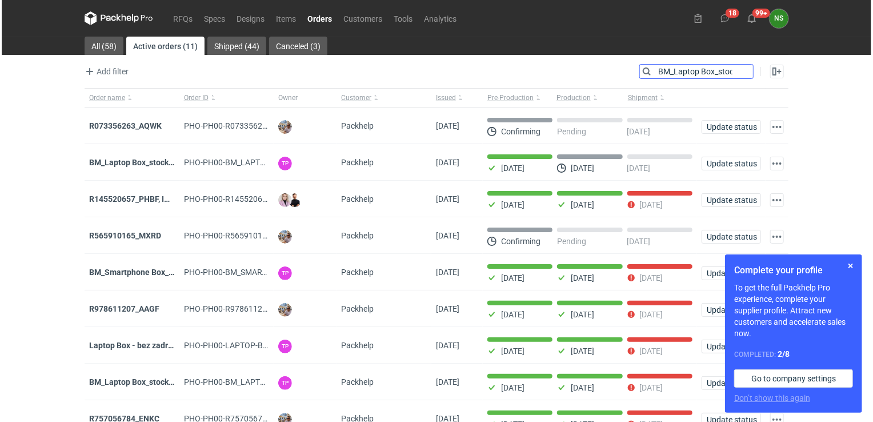
scroll to position [0, 17]
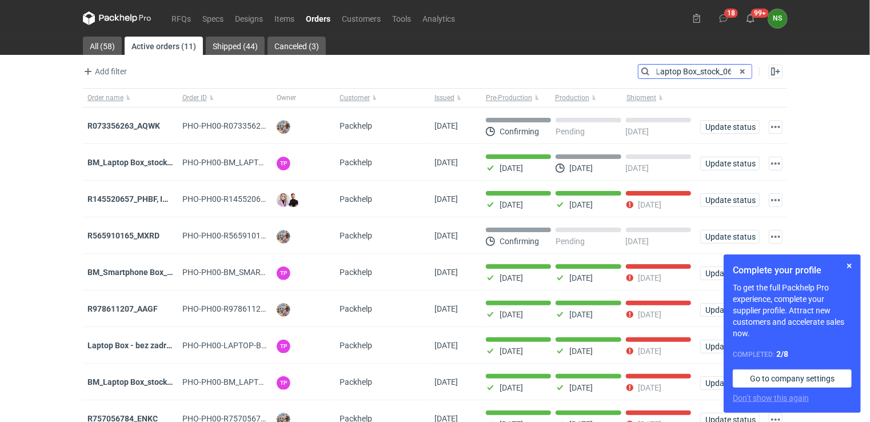
type input "BM_Laptop Box_stock_06"
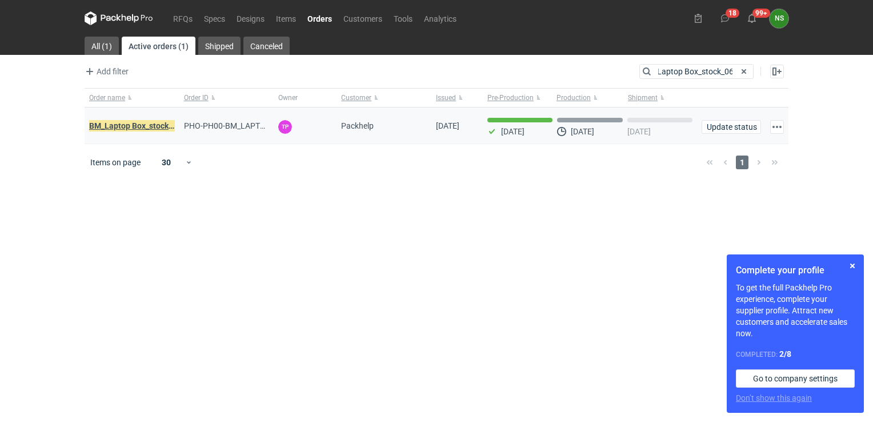
click at [135, 124] on em "BM_Laptop Box_stock_06" at bounding box center [135, 125] width 92 height 13
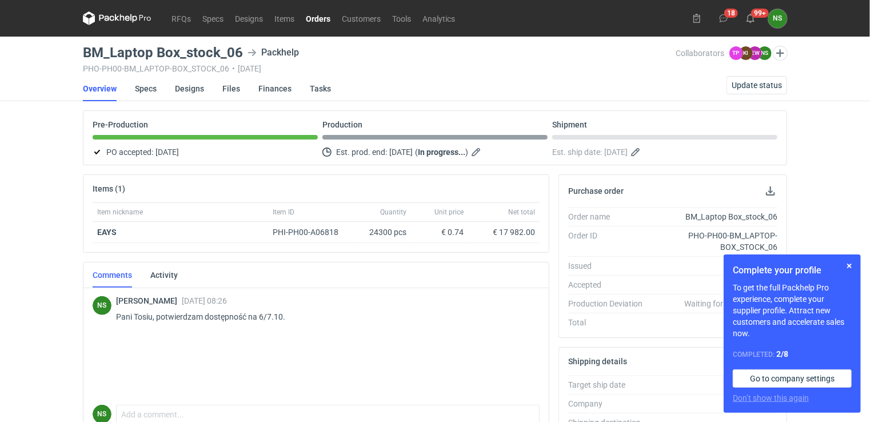
click at [320, 21] on link "Orders" at bounding box center [318, 18] width 36 height 14
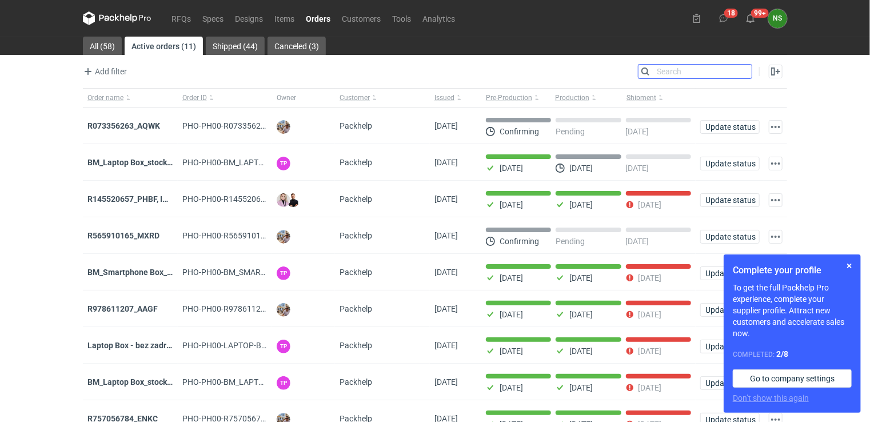
click at [743, 68] on input "Search" at bounding box center [694, 72] width 113 height 14
paste input "Laptop Box - bez zadruku - stock 3"
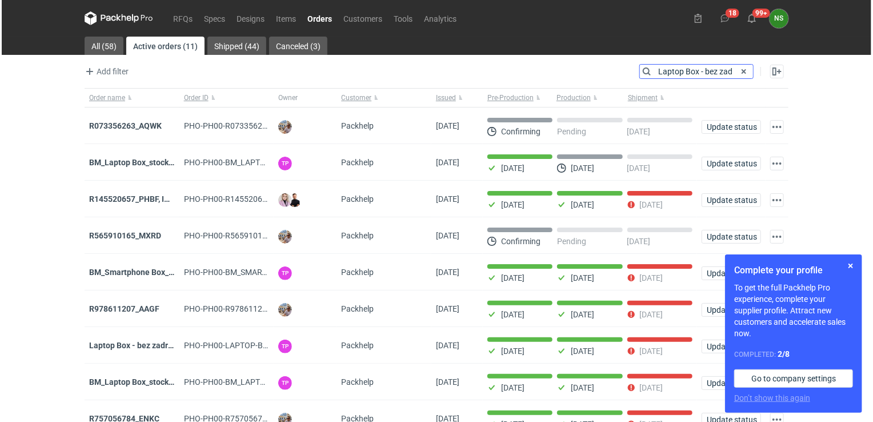
scroll to position [0, 47]
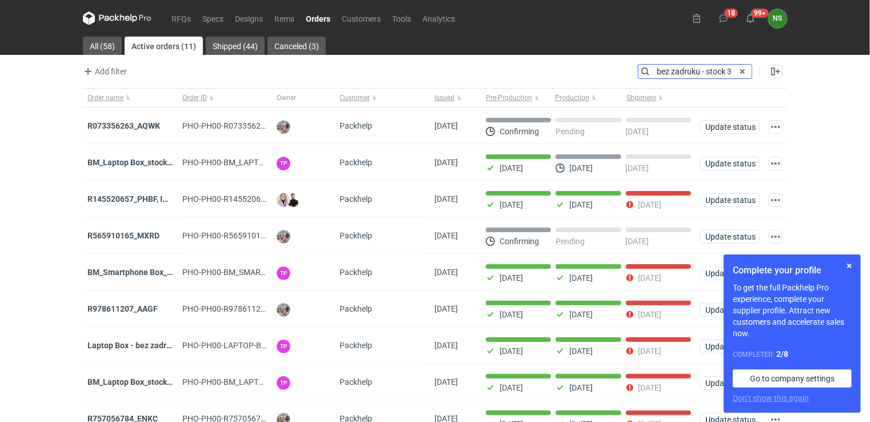
type input "Laptop Box - bez zadruku - stock 3"
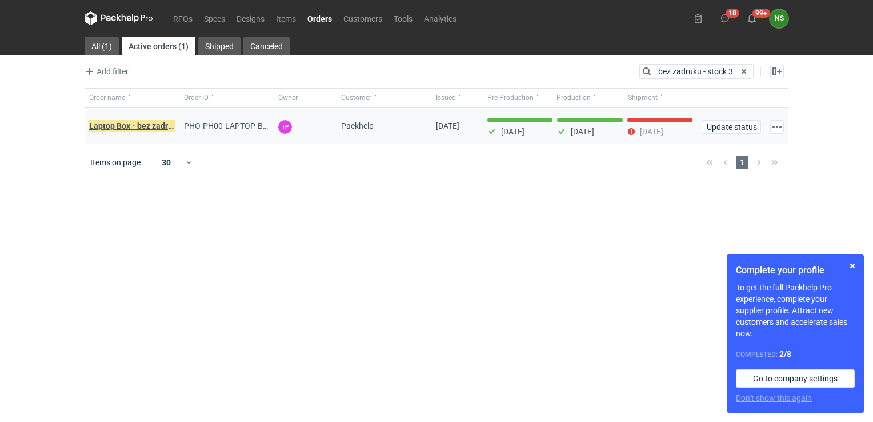
click at [155, 128] on em "Laptop Box - bez zadruku - stock 3" at bounding box center [151, 125] width 125 height 13
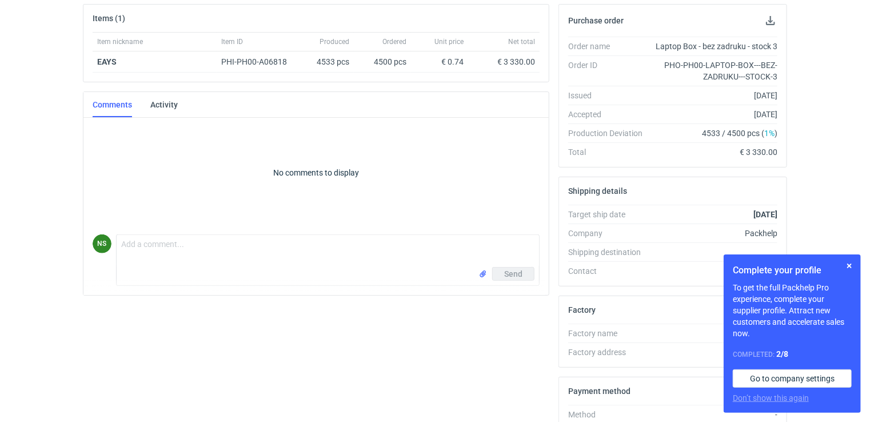
scroll to position [203, 0]
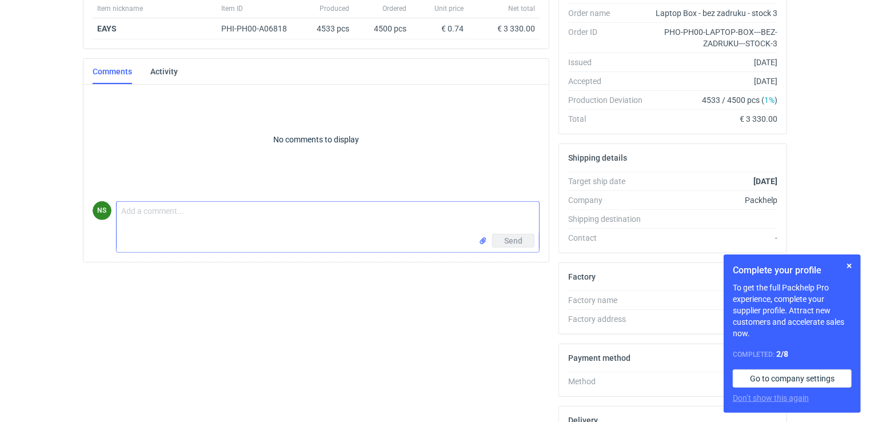
click at [224, 217] on textarea "Comment message" at bounding box center [328, 218] width 422 height 32
type textarea "Dzień dobry, przypominam się w temacie odbioru zam :)"
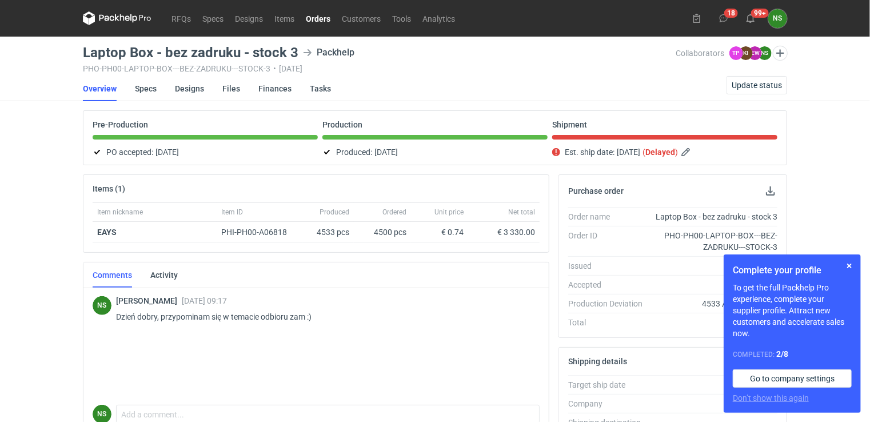
click at [320, 15] on link "Orders" at bounding box center [318, 18] width 36 height 14
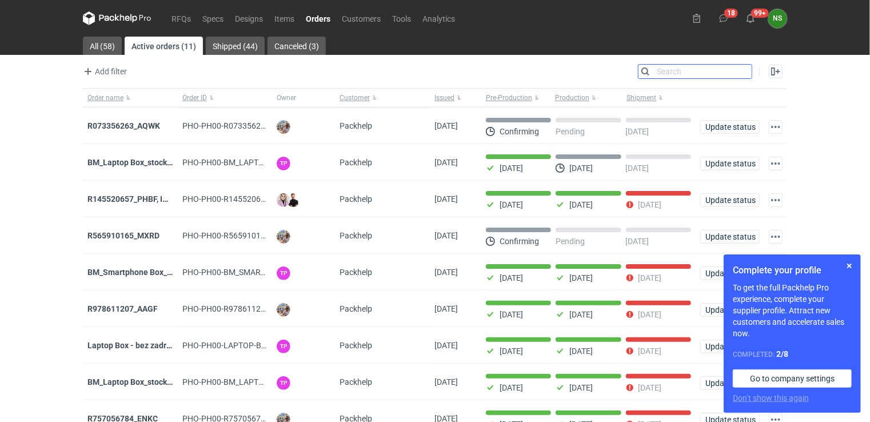
drag, startPoint x: 744, startPoint y: 70, endPoint x: 729, endPoint y: 81, distance: 18.7
click at [744, 70] on input "Search" at bounding box center [694, 72] width 113 height 14
paste input "R358207477_SBWE"
type input "R358207477_SBWE"
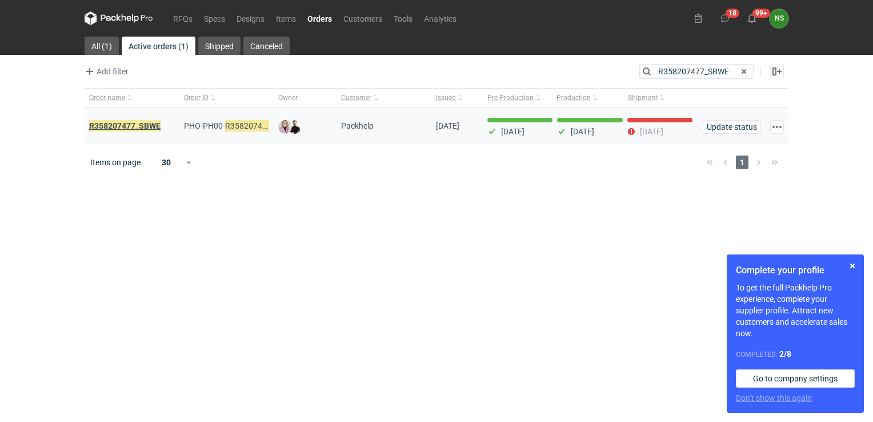
click at [137, 125] on em "R358207477_SBWE" at bounding box center [124, 125] width 71 height 13
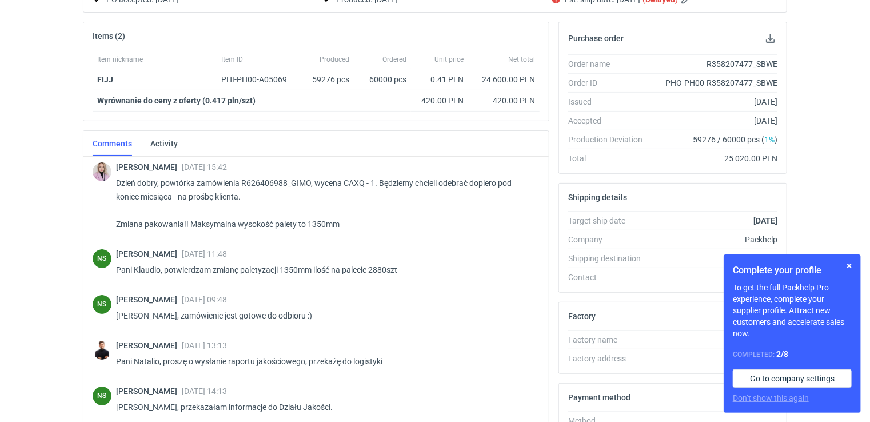
scroll to position [309, 0]
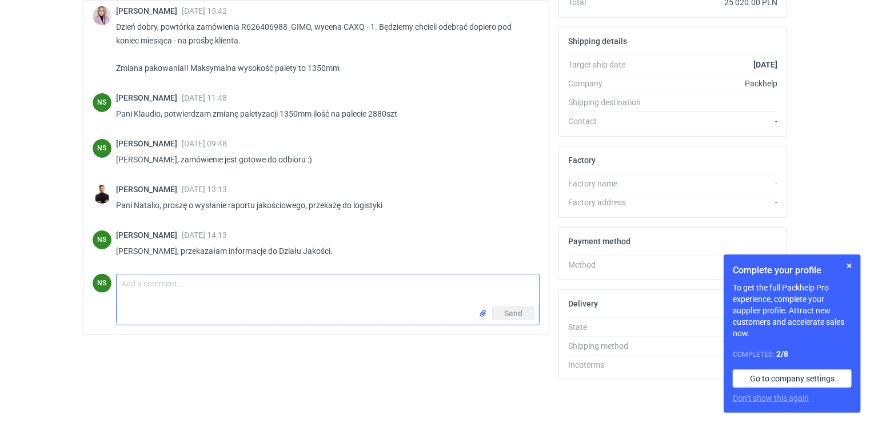
click at [181, 289] on textarea "Comment message" at bounding box center [328, 290] width 422 height 32
type textarea "[PERSON_NAME], kiedy planuje Pan odbiór zamówienia?"
drag, startPoint x: 498, startPoint y: 311, endPoint x: 491, endPoint y: 319, distance: 10.1
click at [498, 311] on button "Send" at bounding box center [513, 313] width 42 height 14
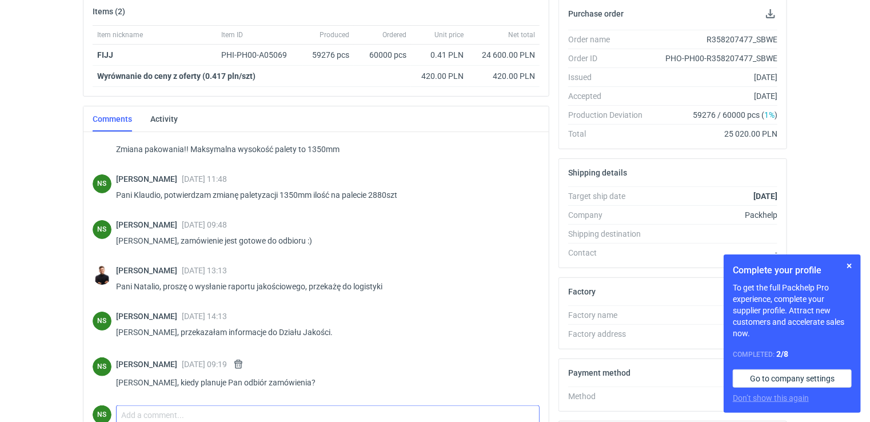
scroll to position [0, 0]
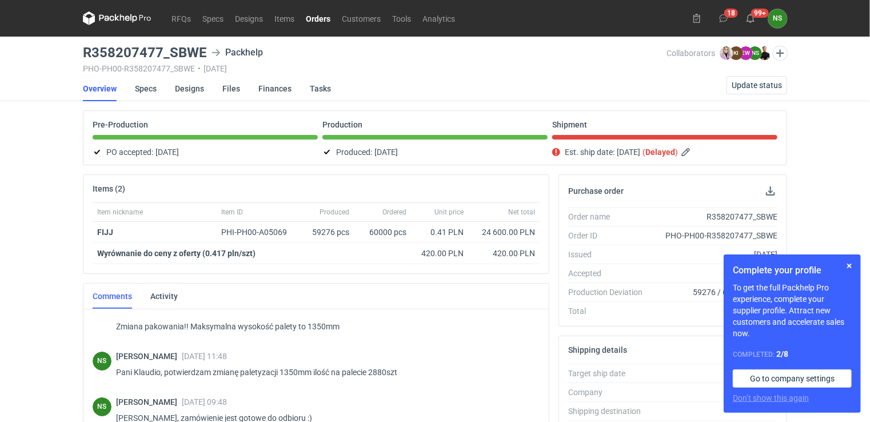
click at [318, 18] on link "Orders" at bounding box center [318, 18] width 36 height 14
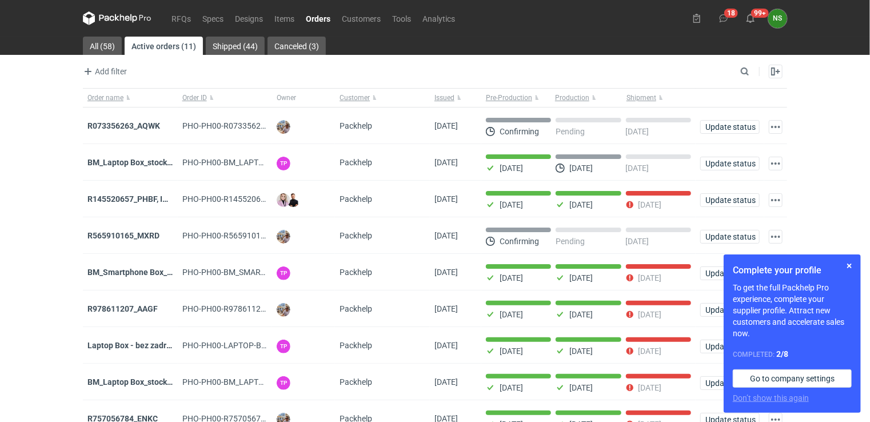
click at [145, 122] on strong "R073356263_AQWK" at bounding box center [123, 125] width 73 height 9
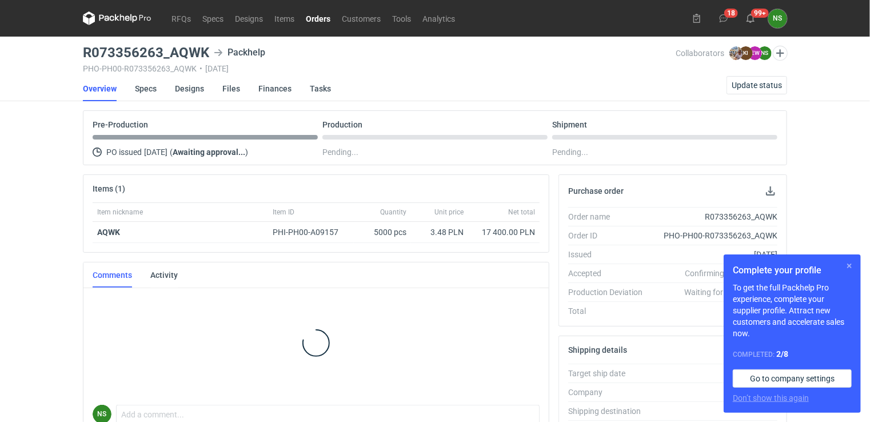
drag, startPoint x: 850, startPoint y: 266, endPoint x: 855, endPoint y: 259, distance: 8.6
click at [850, 266] on button "button" at bounding box center [849, 266] width 14 height 14
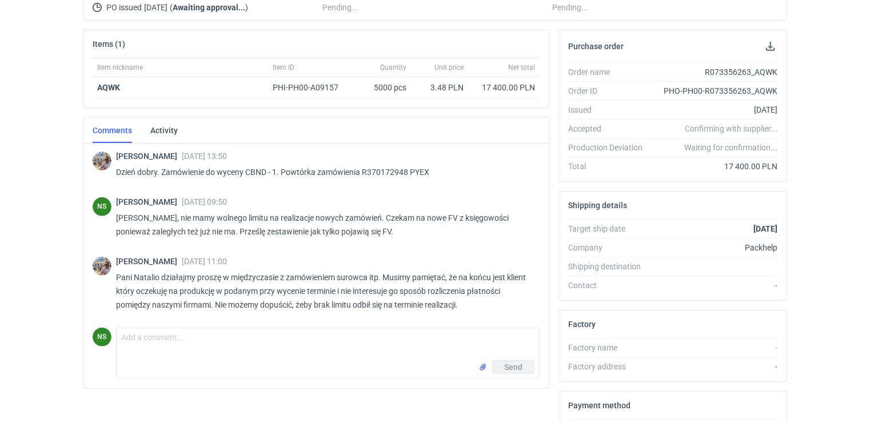
scroll to position [180, 0]
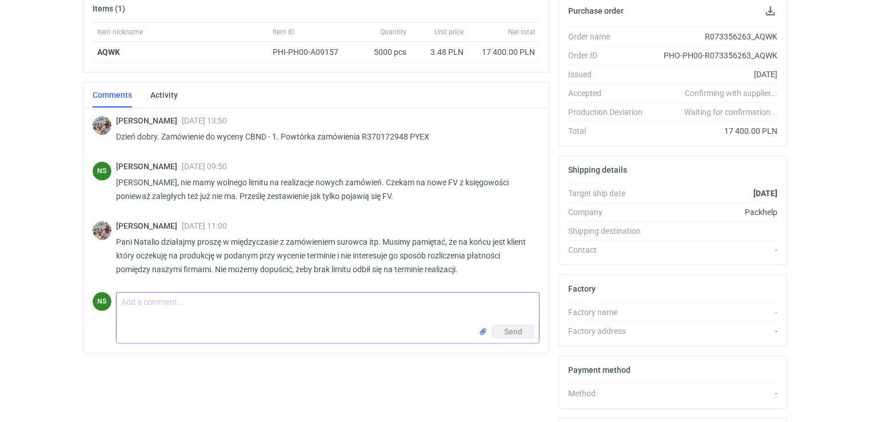
click at [227, 301] on textarea "Comment message" at bounding box center [328, 309] width 422 height 32
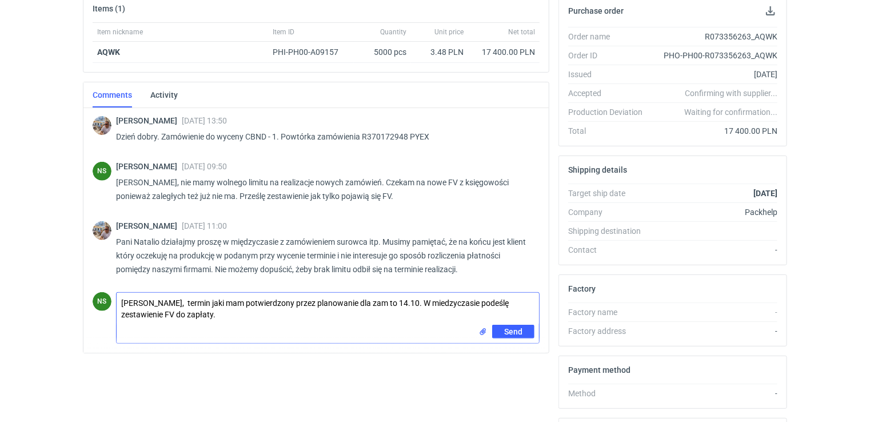
click at [443, 299] on textarea "Panie Michale, termin jaki mam potwierdzony przez planowanie dla zam to 14.10. …" at bounding box center [328, 309] width 422 height 32
click at [446, 303] on textarea "Panie Michale, termin jaki mam potwierdzony przez planowanie dla zam to 14.10. …" at bounding box center [328, 309] width 422 height 32
type textarea "Panie Michale, termin jaki mam potwierdzony przez planowanie dla zam to 14.10. …"
click at [505, 328] on span "Send" at bounding box center [513, 331] width 18 height 8
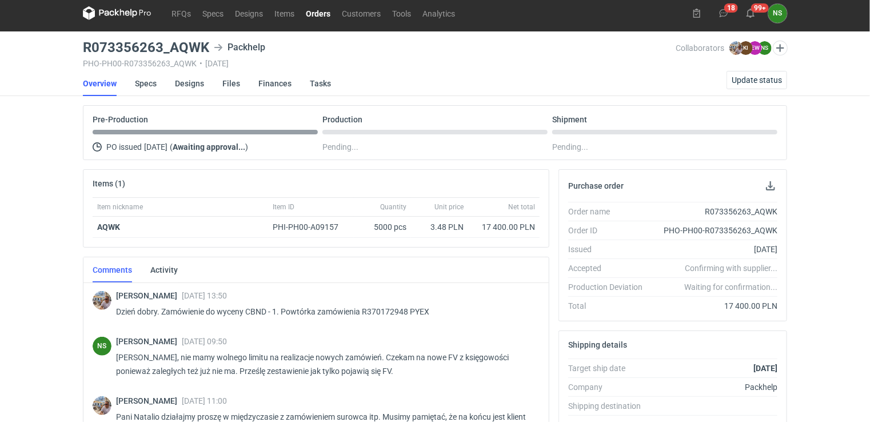
scroll to position [0, 0]
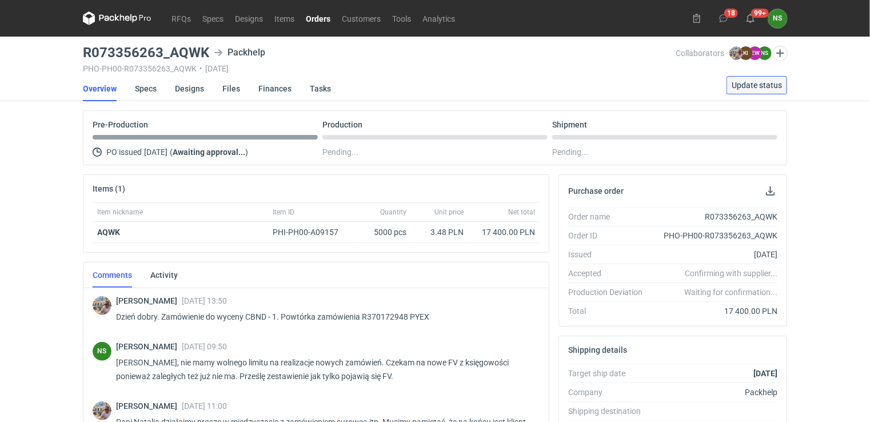
click at [739, 85] on span "Update status" at bounding box center [756, 85] width 50 height 8
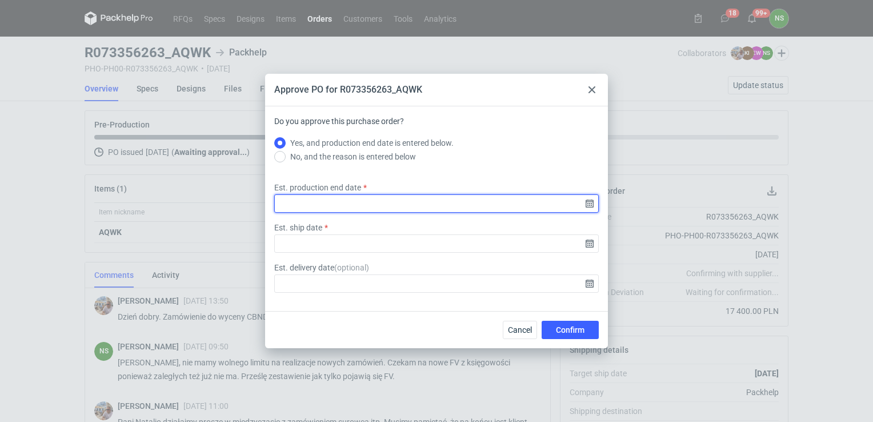
click at [585, 199] on input "Est. production end date" at bounding box center [436, 203] width 324 height 18
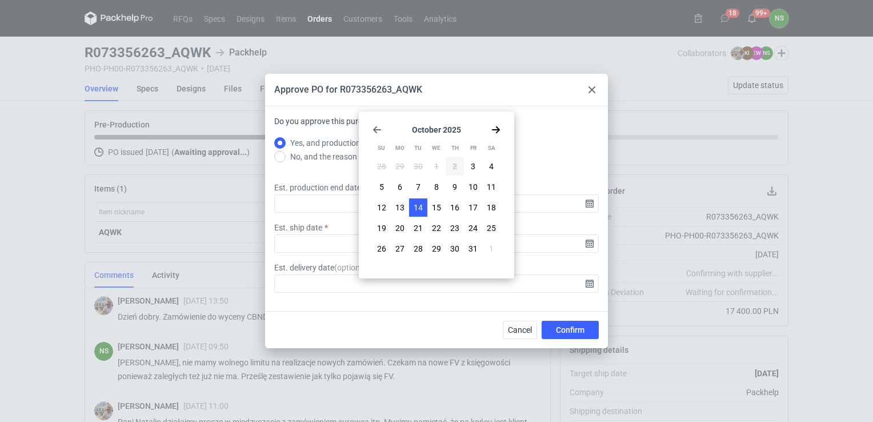
click at [419, 202] on span "14" at bounding box center [418, 207] width 9 height 11
type input "2025-10-14"
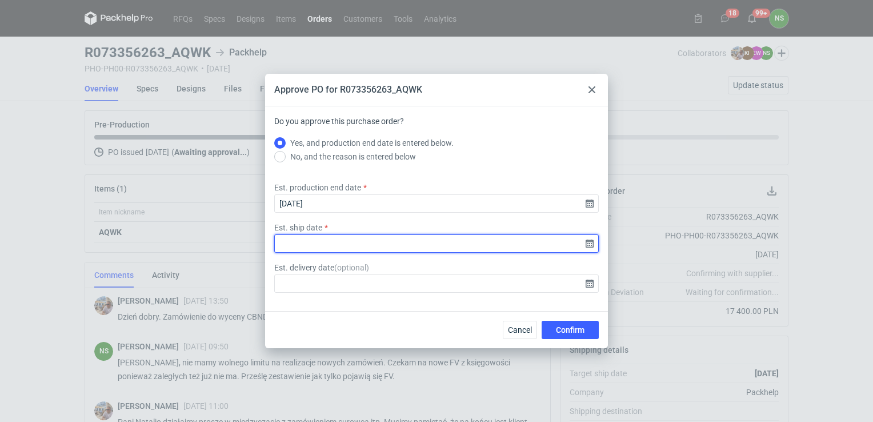
click at [592, 242] on input "Est. ship date" at bounding box center [436, 243] width 324 height 18
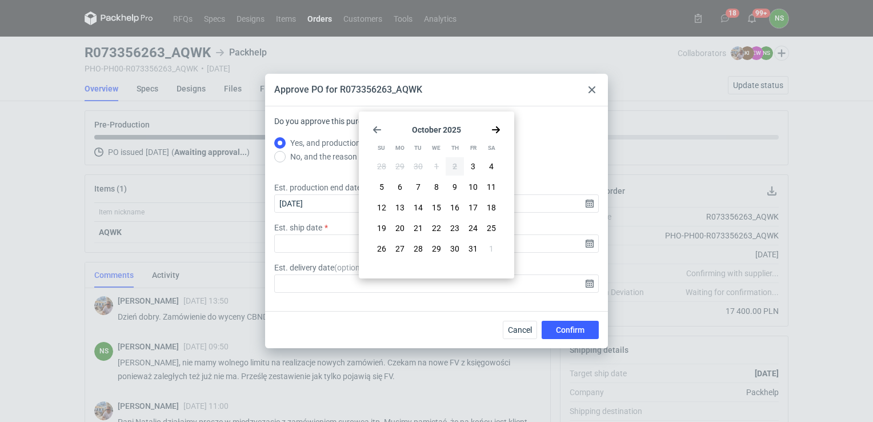
drag, startPoint x: 415, startPoint y: 207, endPoint x: 430, endPoint y: 221, distance: 20.6
click at [415, 206] on span "14" at bounding box center [418, 207] width 9 height 11
type input "2025-10-14"
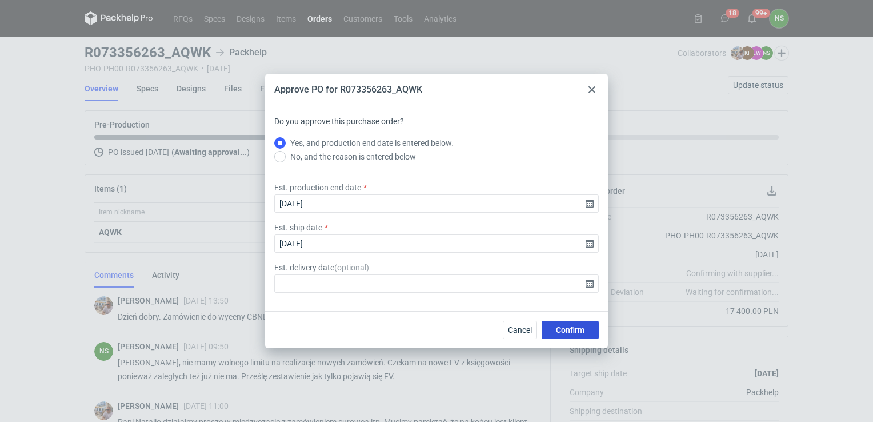
click at [564, 330] on span "Confirm" at bounding box center [570, 330] width 29 height 8
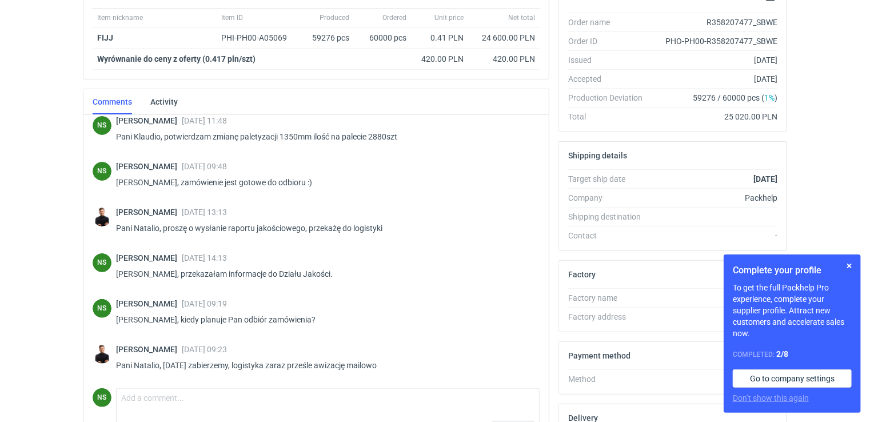
scroll to position [211, 0]
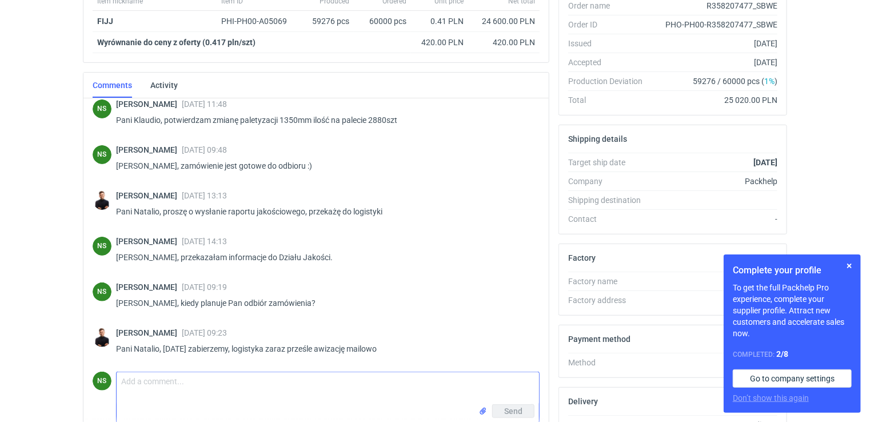
click at [146, 383] on textarea "Comment message" at bounding box center [328, 388] width 422 height 32
type textarea "super, dziękuję za informacje :)"
click at [512, 412] on span "Send" at bounding box center [513, 411] width 18 height 8
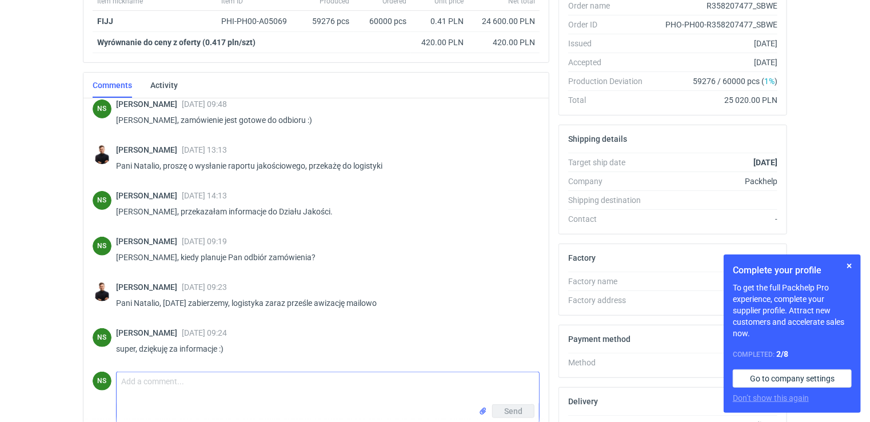
scroll to position [139, 0]
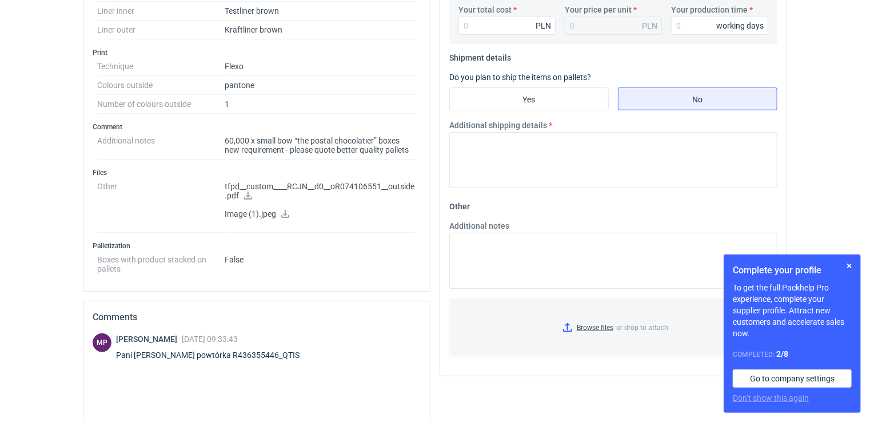
scroll to position [407, 0]
